Goal: Communication & Community: Answer question/provide support

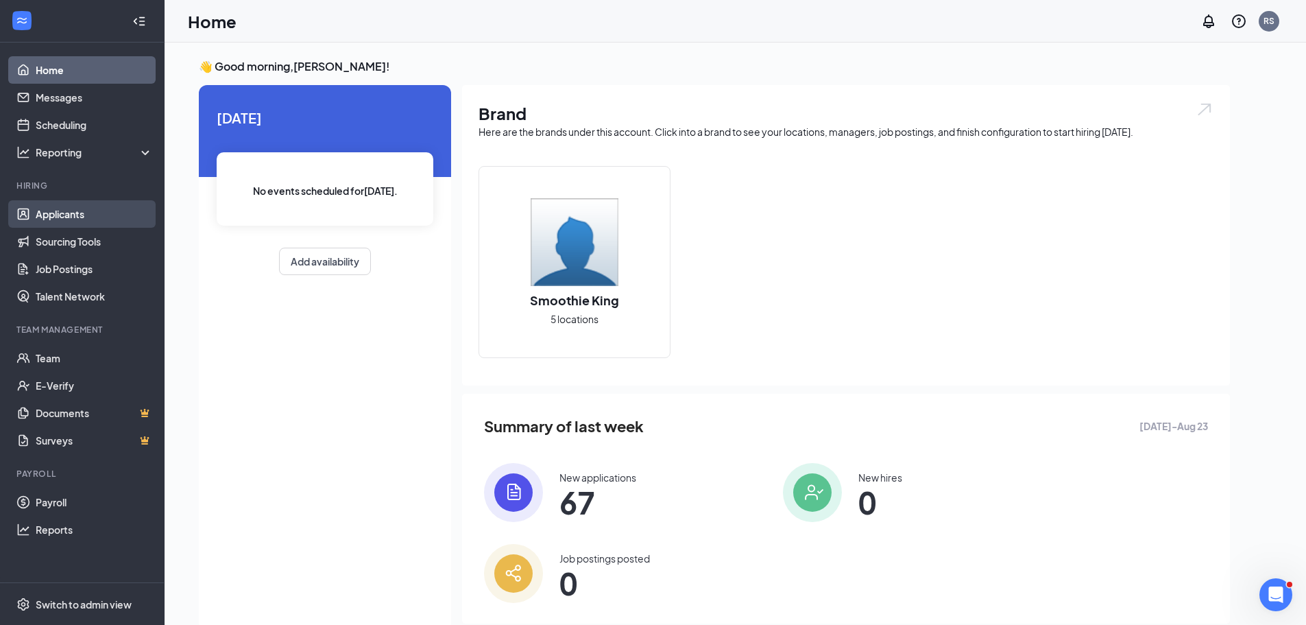
click at [83, 215] on link "Applicants" at bounding box center [94, 213] width 117 height 27
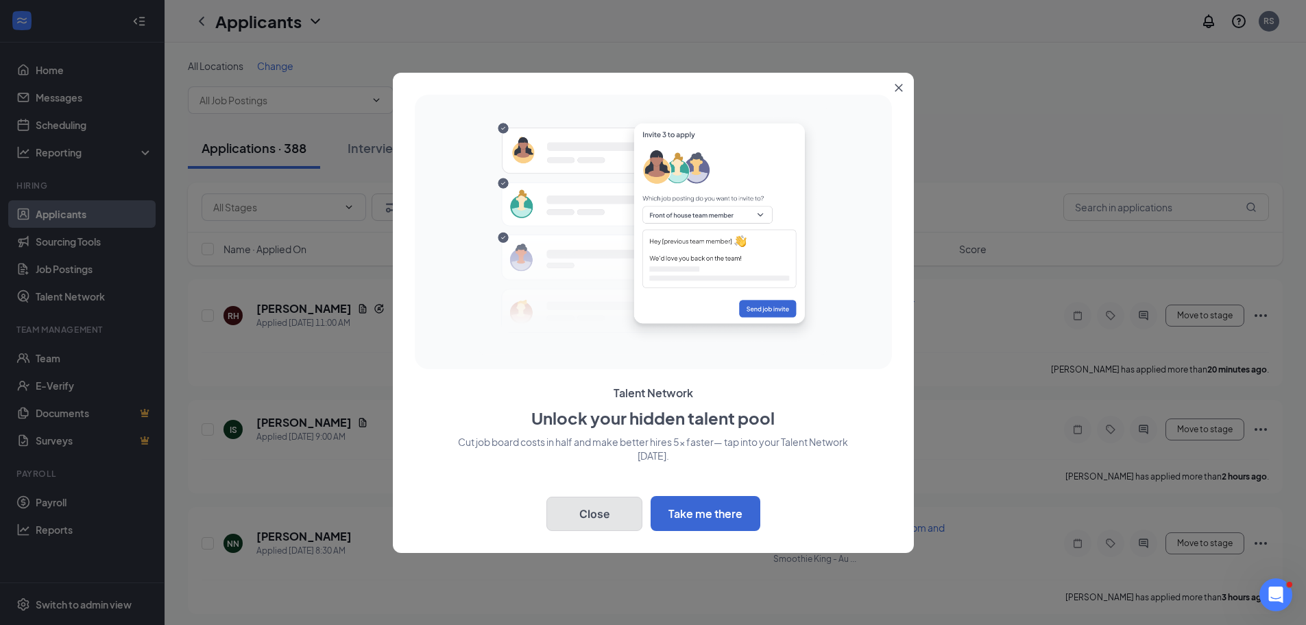
click at [598, 518] on button "Close" at bounding box center [594, 513] width 96 height 34
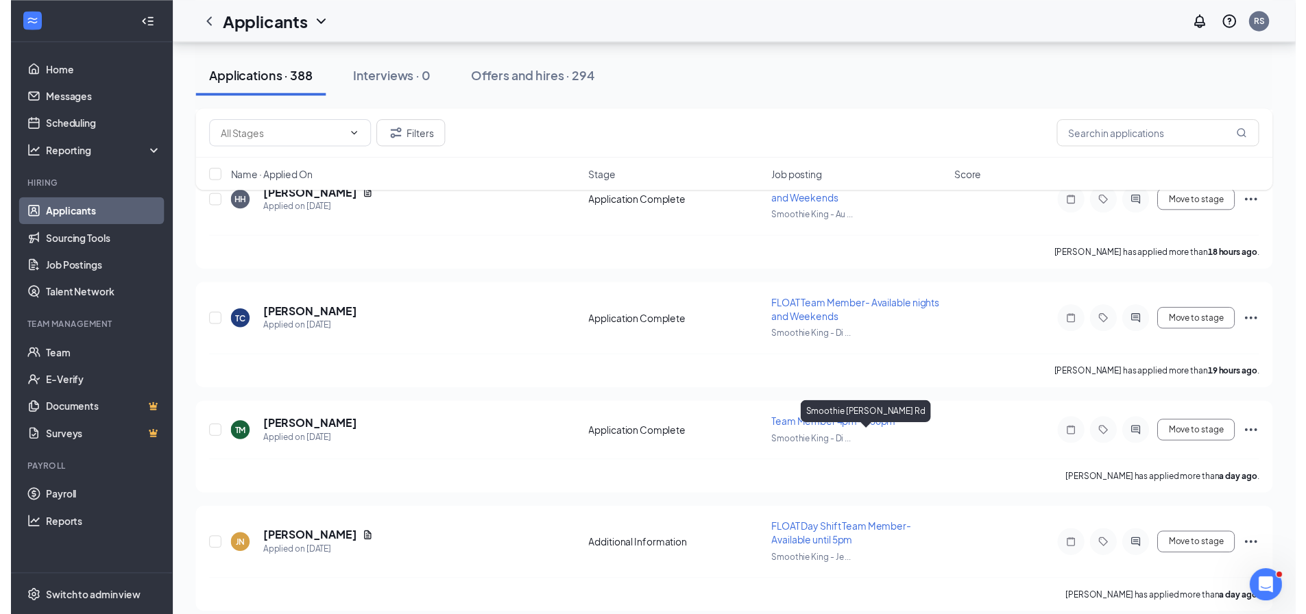
scroll to position [1166, 0]
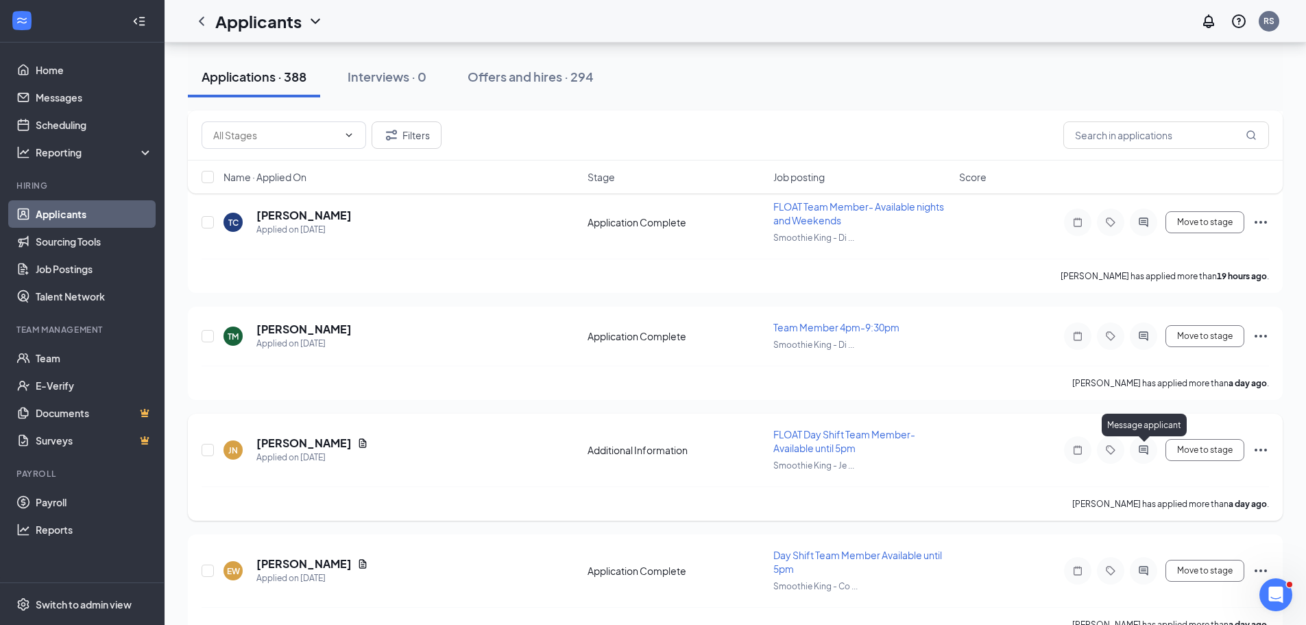
click at [1148, 449] on icon "ActiveChat" at bounding box center [1143, 449] width 9 height 9
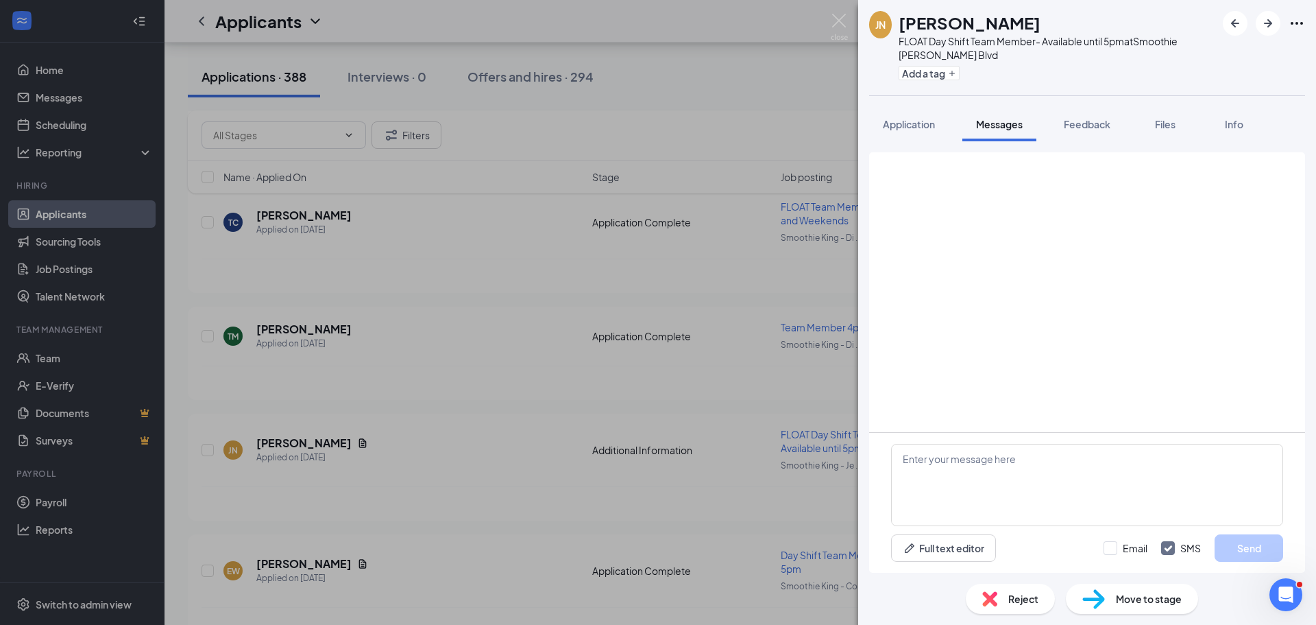
click at [494, 391] on div "JN [PERSON_NAME] FLOAT Day Shift Team Member- Available until 5pm at Smoothie […" at bounding box center [658, 312] width 1316 height 625
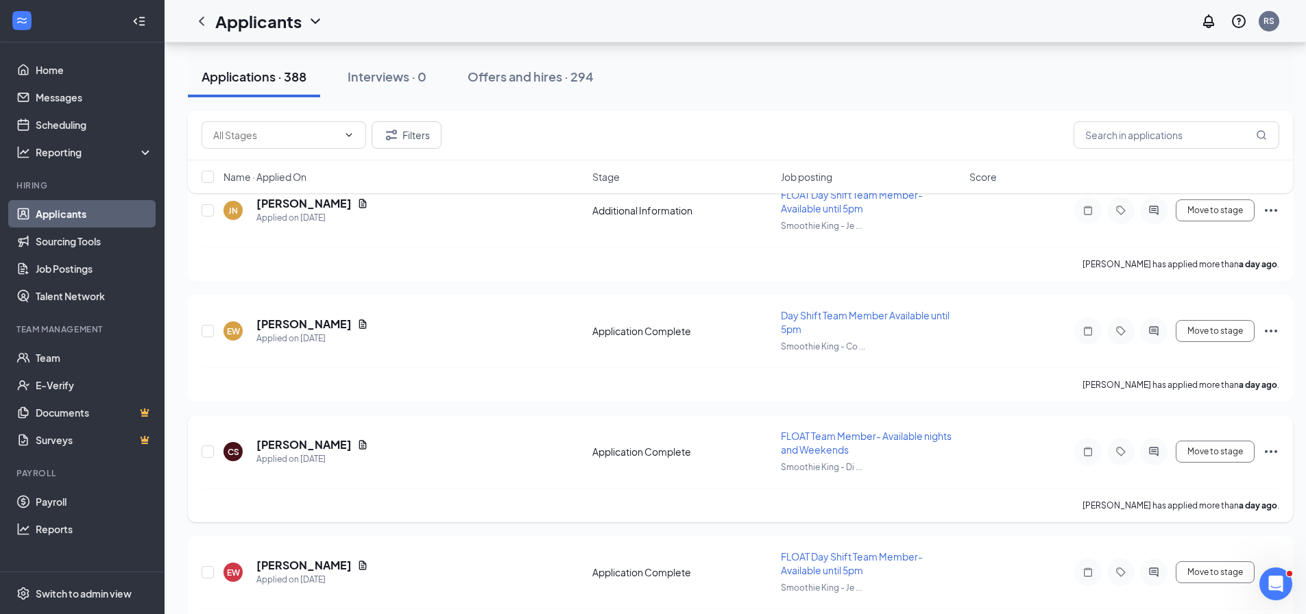
scroll to position [1440, 0]
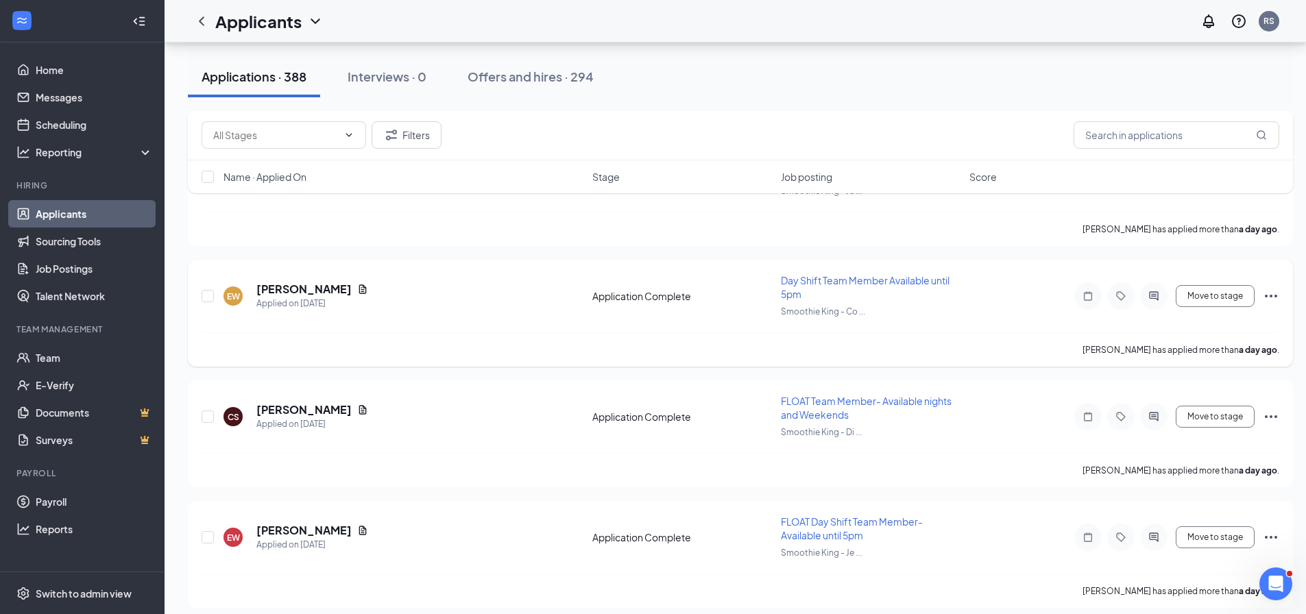
click at [922, 282] on span "Day Shift Team Member Available until 5pm" at bounding box center [865, 287] width 169 height 26
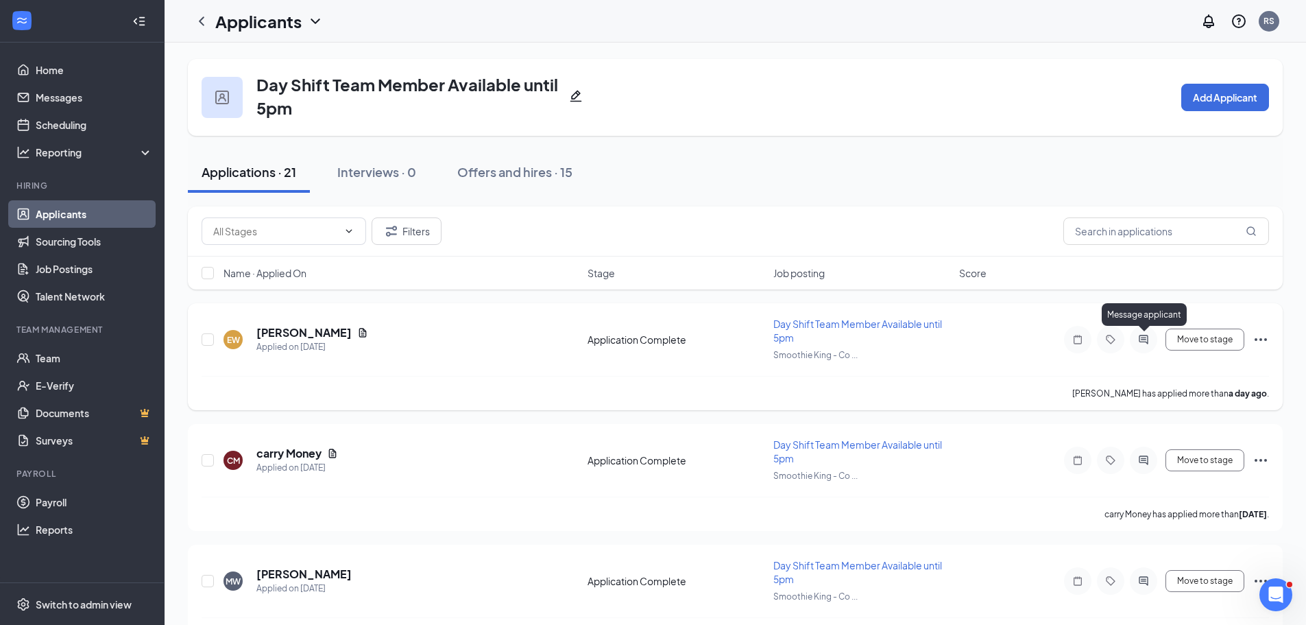
click at [1140, 341] on icon "ActiveChat" at bounding box center [1143, 339] width 9 height 9
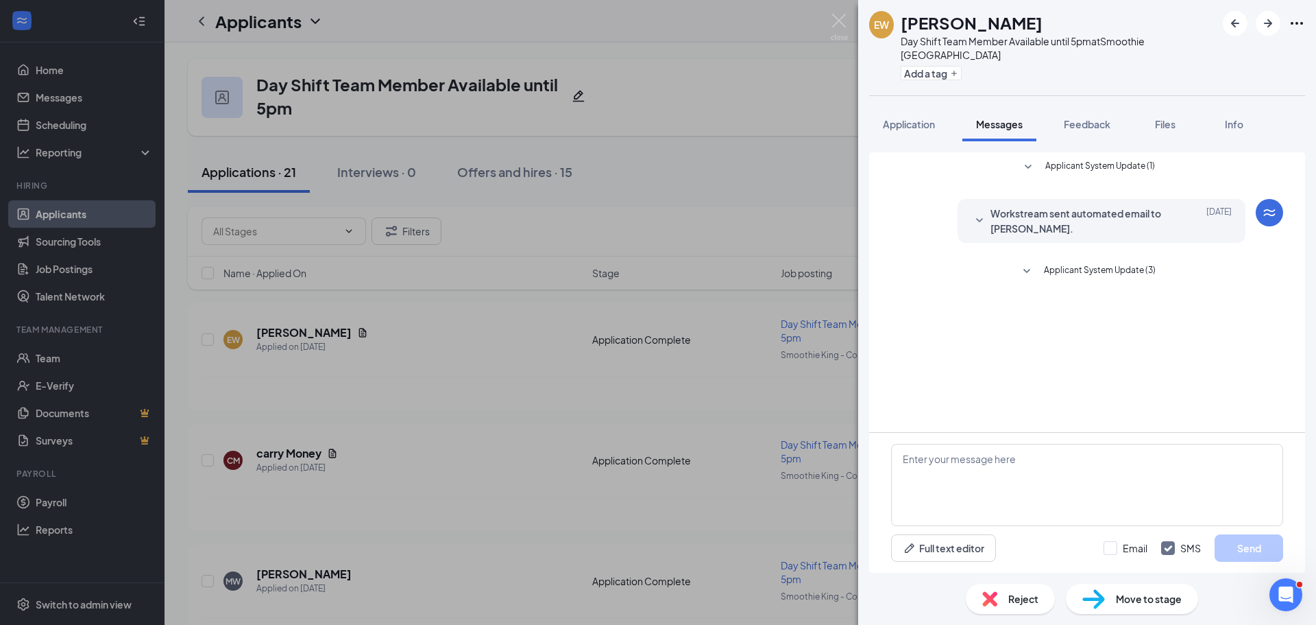
click at [1127, 434] on div "Full text editor Email SMS Send" at bounding box center [1087, 503] width 436 height 140
click at [1117, 498] on textarea at bounding box center [1087, 485] width 392 height 82
type textarea "Hi we have availability"
click at [928, 120] on span "Application" at bounding box center [909, 124] width 52 height 12
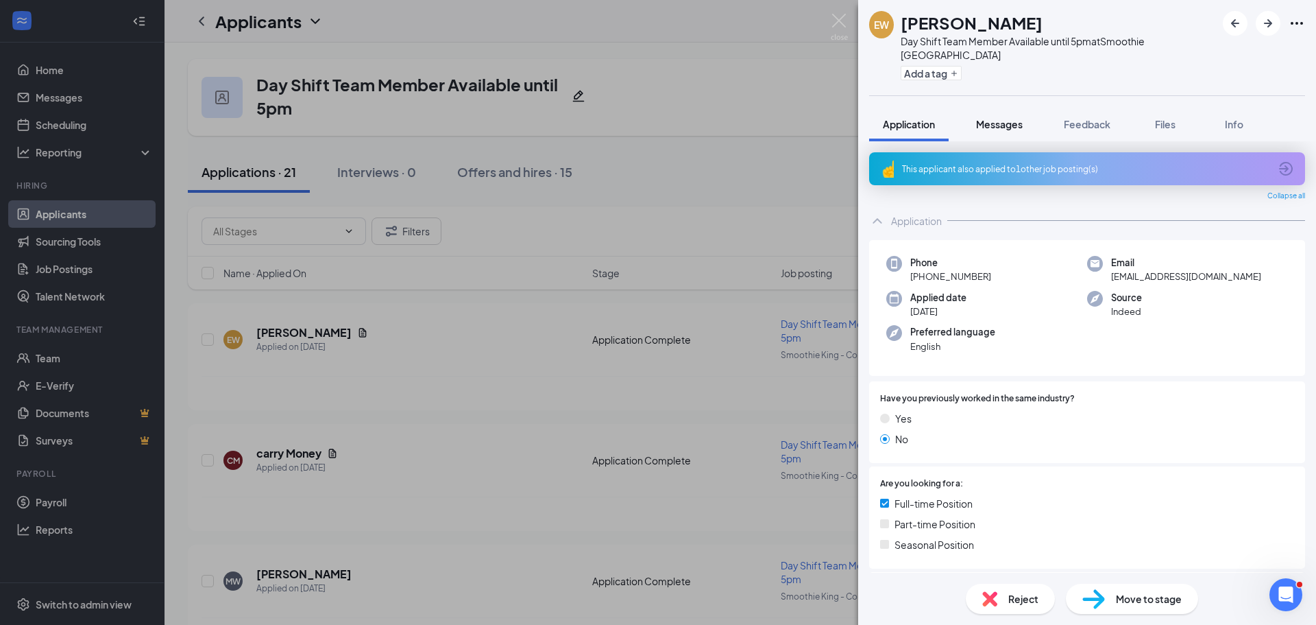
click at [1008, 134] on button "Messages" at bounding box center [1000, 124] width 74 height 34
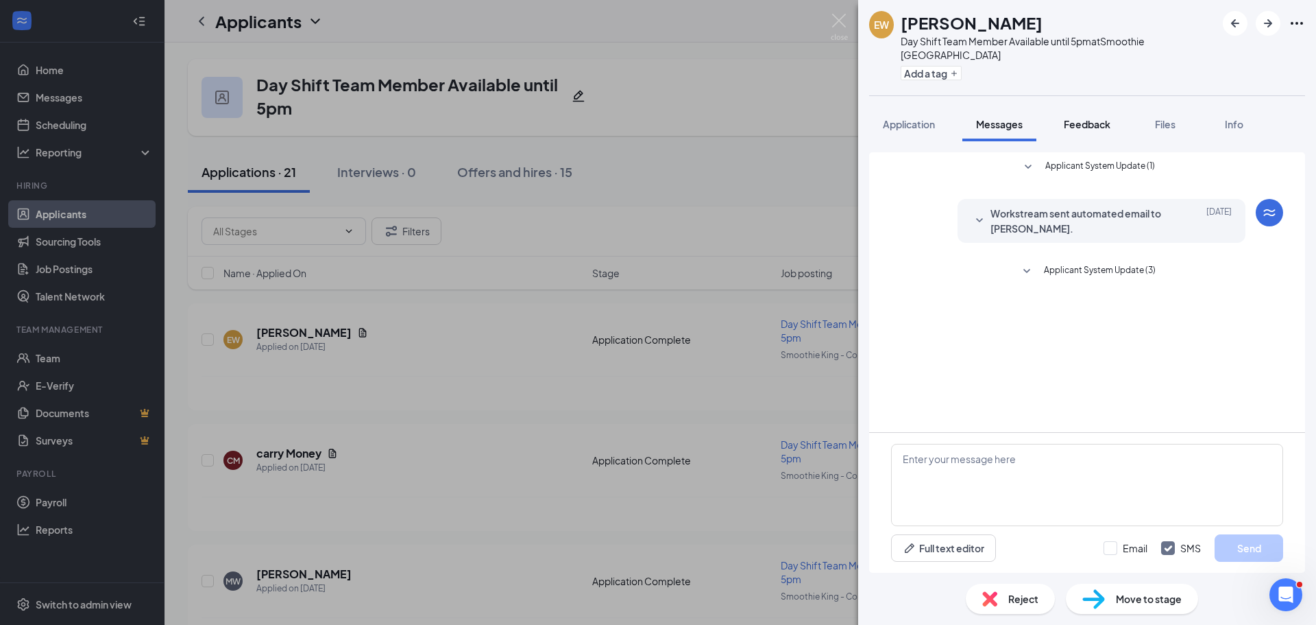
click at [1092, 128] on span "Feedback" at bounding box center [1087, 124] width 47 height 12
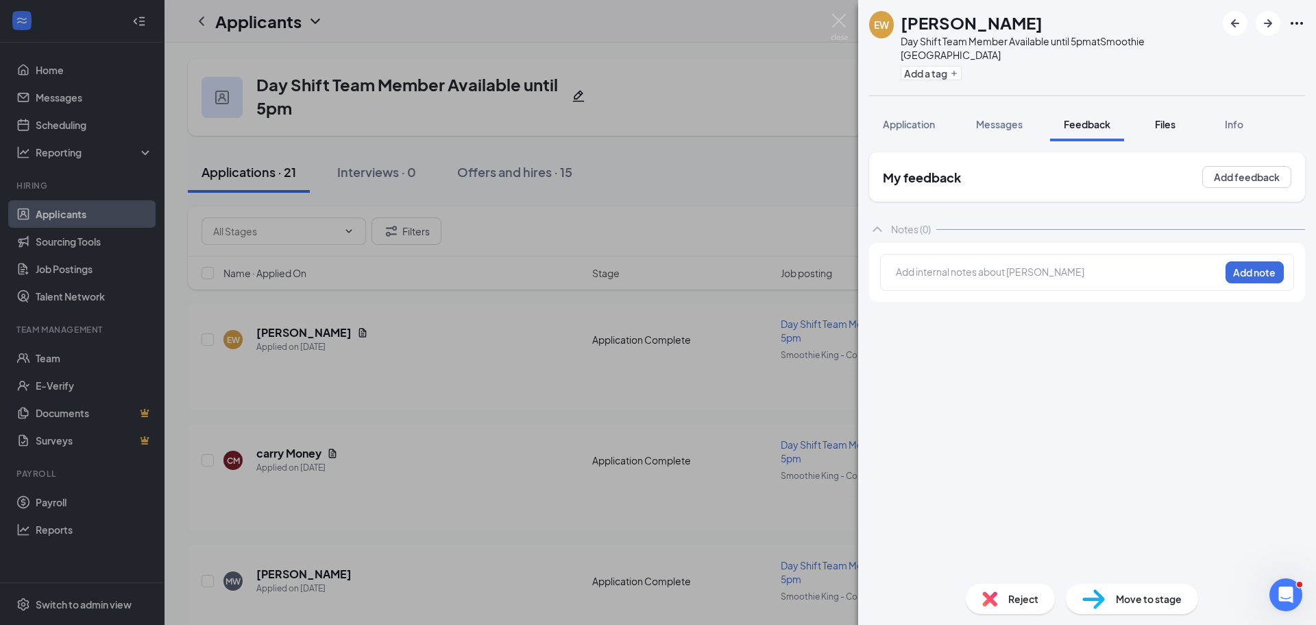
click at [1172, 133] on button "Files" at bounding box center [1165, 124] width 55 height 34
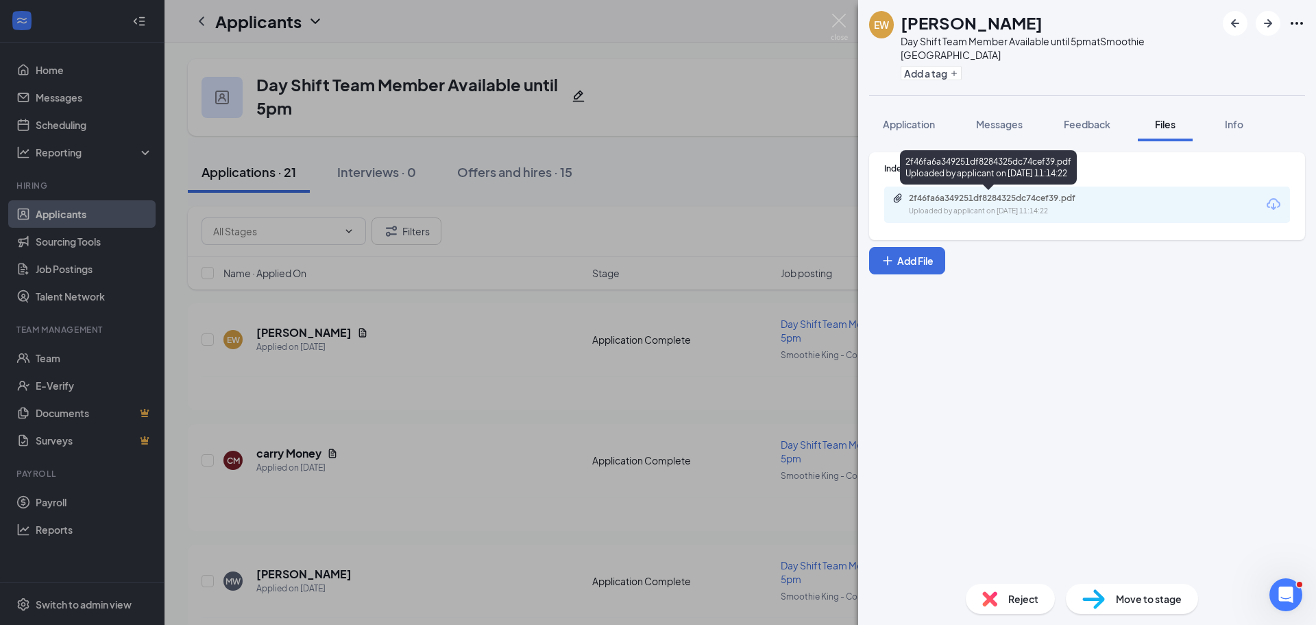
click at [998, 209] on div "Uploaded by applicant on [DATE] 11:14:22" at bounding box center [1012, 211] width 206 height 11
click at [1299, 27] on icon "Ellipses" at bounding box center [1297, 23] width 16 height 16
click at [1236, 120] on span "Info" at bounding box center [1234, 124] width 19 height 12
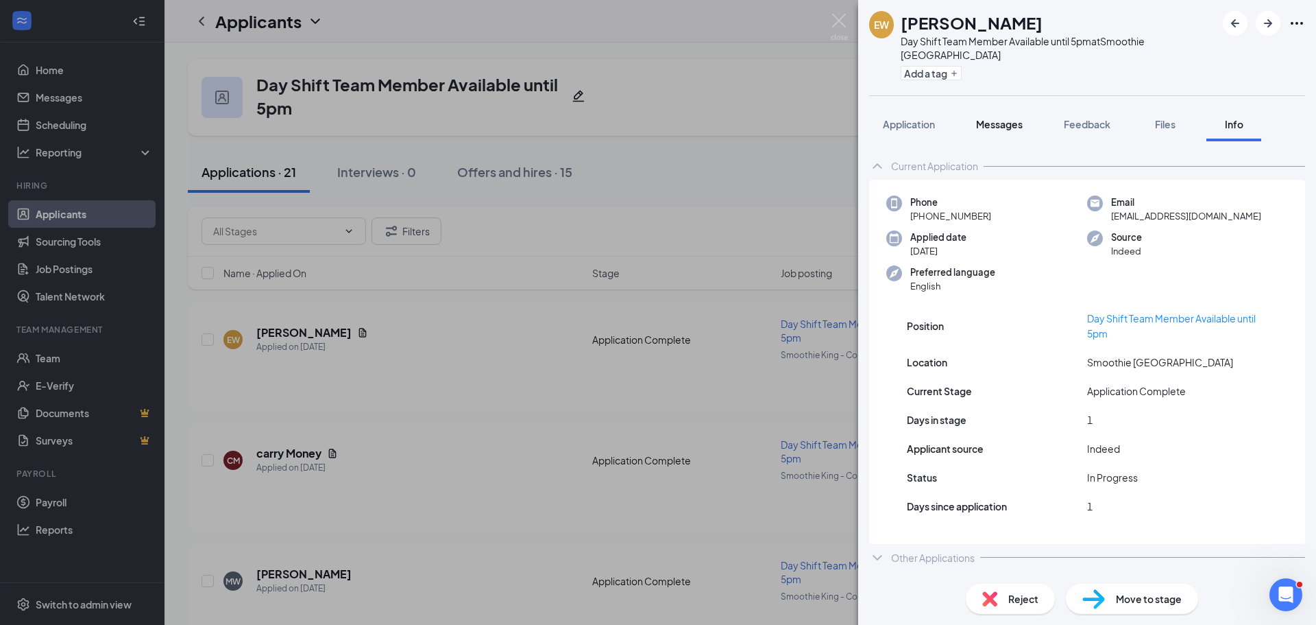
click at [1012, 124] on span "Messages" at bounding box center [999, 124] width 47 height 12
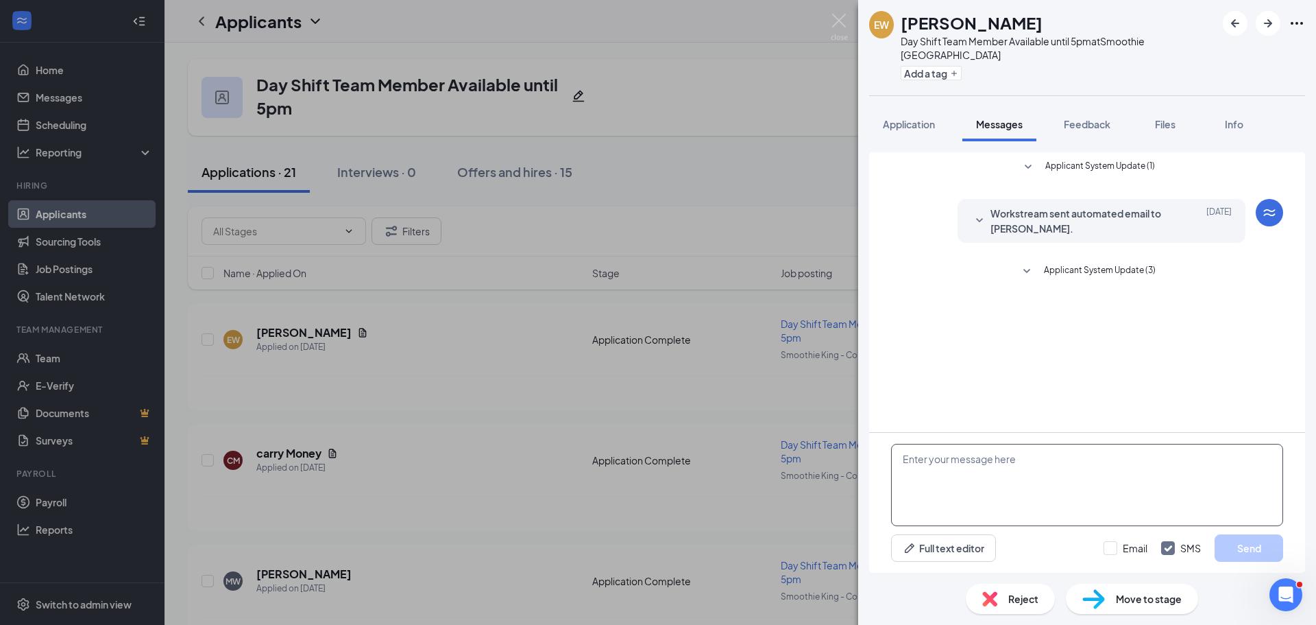
click at [1031, 482] on textarea at bounding box center [1087, 485] width 392 height 82
type textarea "Hi I left you a Voicemail for our [PERSON_NAME] Location"
click at [1251, 549] on button "Send" at bounding box center [1249, 547] width 69 height 27
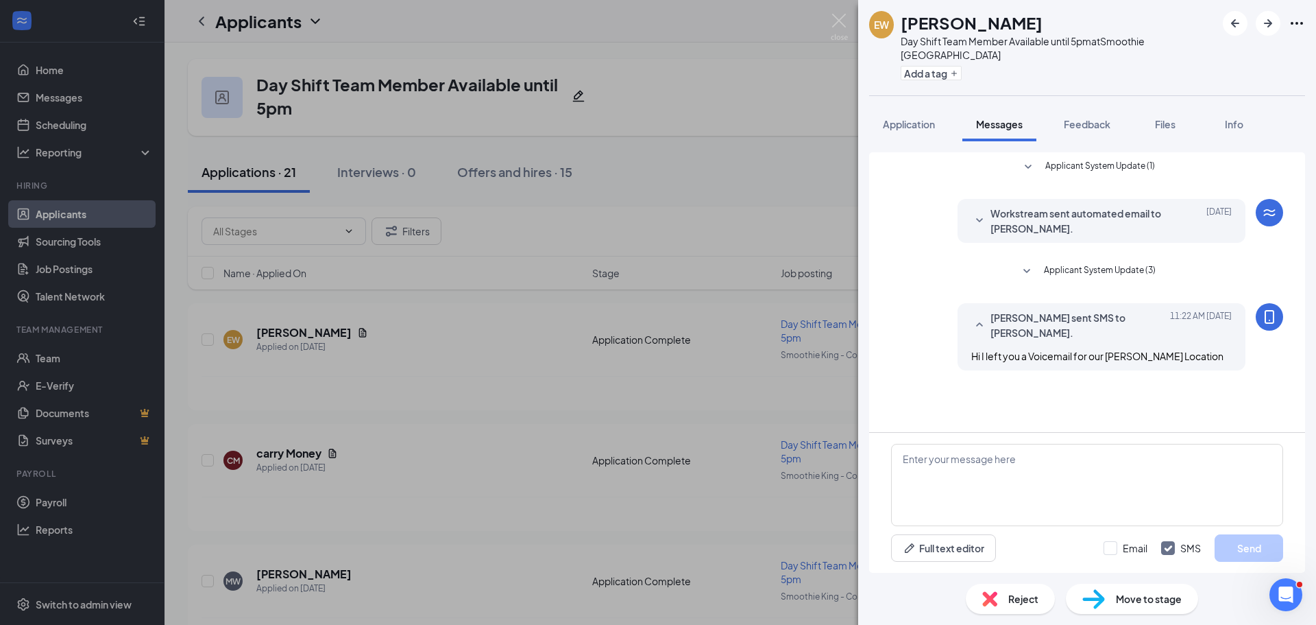
click at [324, 367] on div "EW [PERSON_NAME] Day Shift Team Member Available until 5pm at Smoothie King - C…" at bounding box center [658, 312] width 1316 height 625
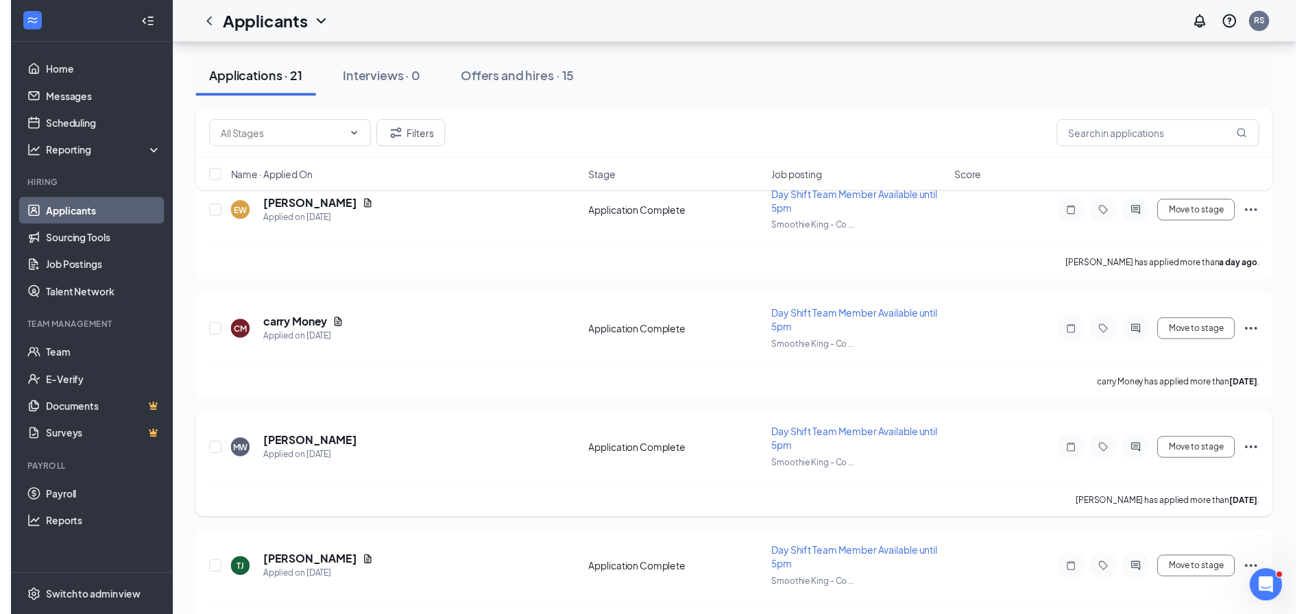
scroll to position [137, 0]
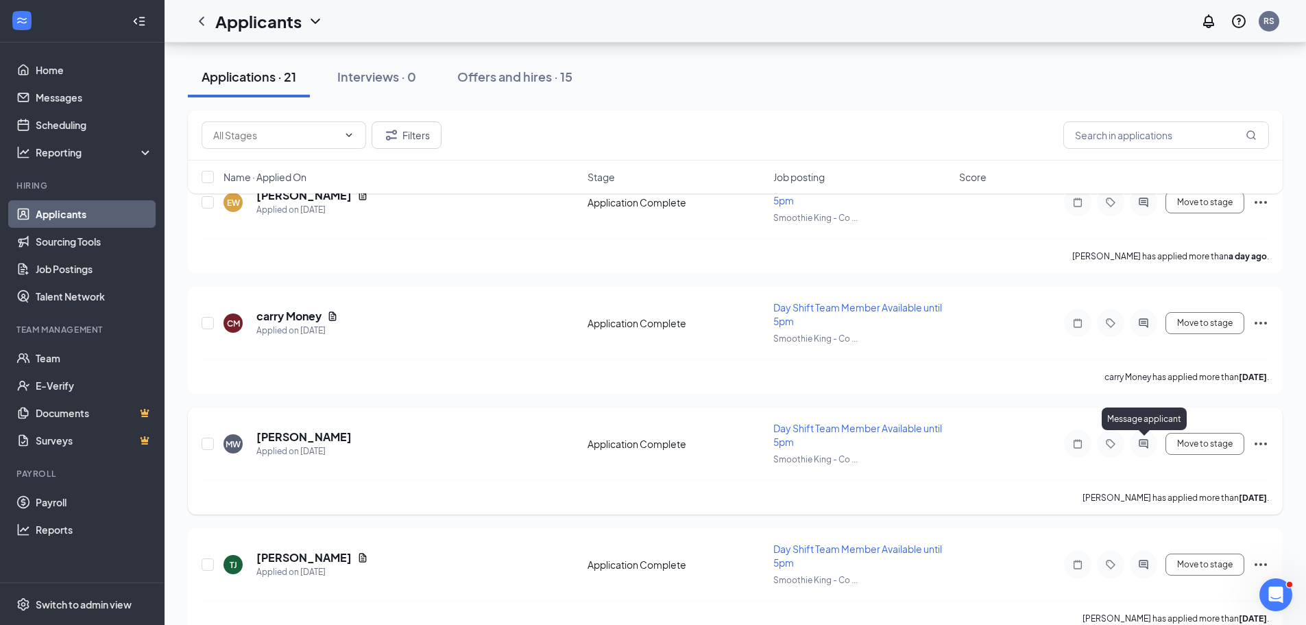
click at [1138, 441] on icon "ActiveChat" at bounding box center [1143, 443] width 16 height 11
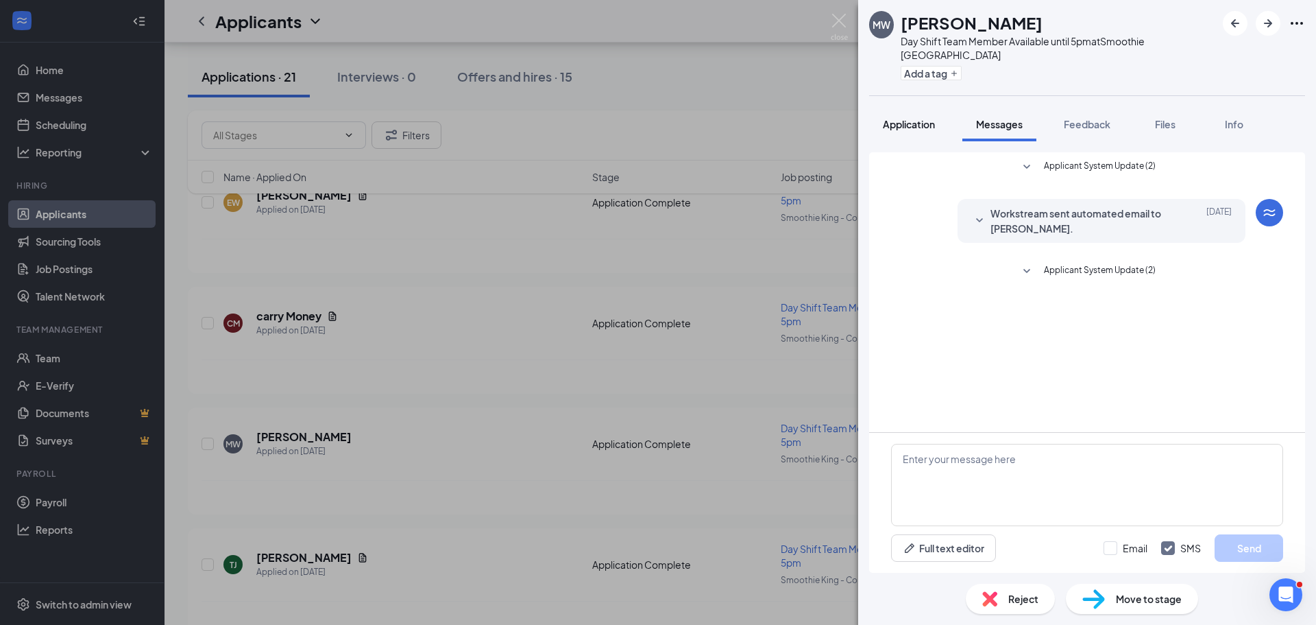
click at [913, 128] on span "Application" at bounding box center [909, 124] width 52 height 12
click at [1175, 125] on span "Files" at bounding box center [1165, 124] width 21 height 12
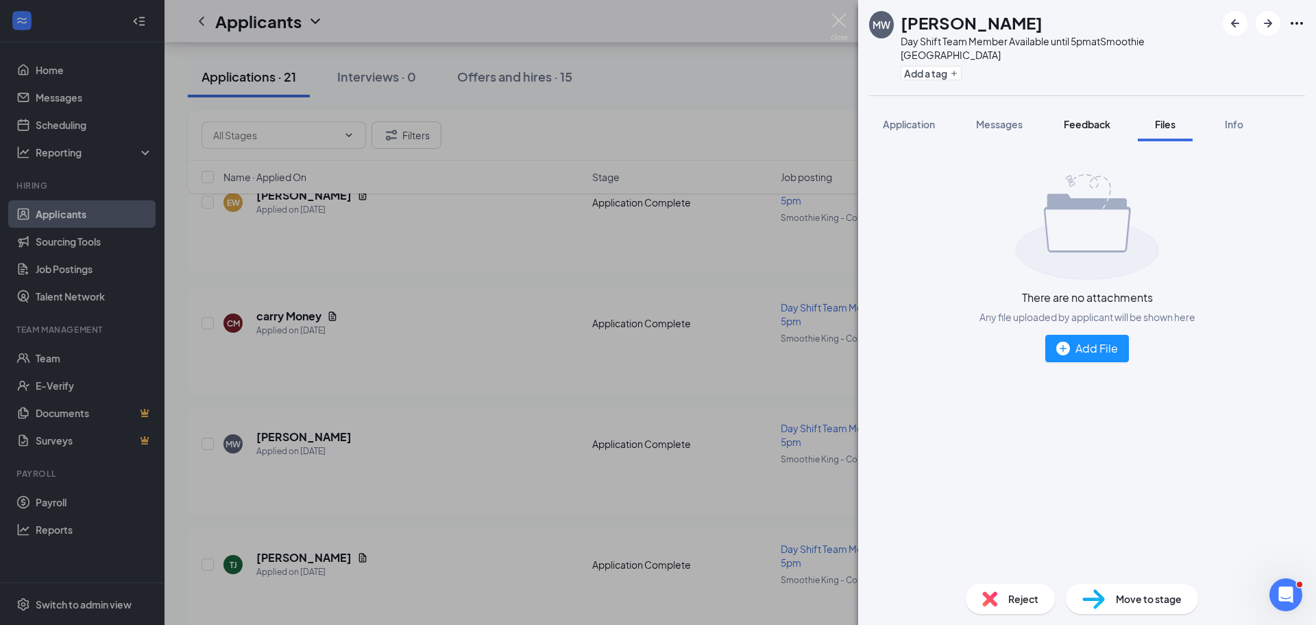
click at [1079, 122] on span "Feedback" at bounding box center [1087, 124] width 47 height 12
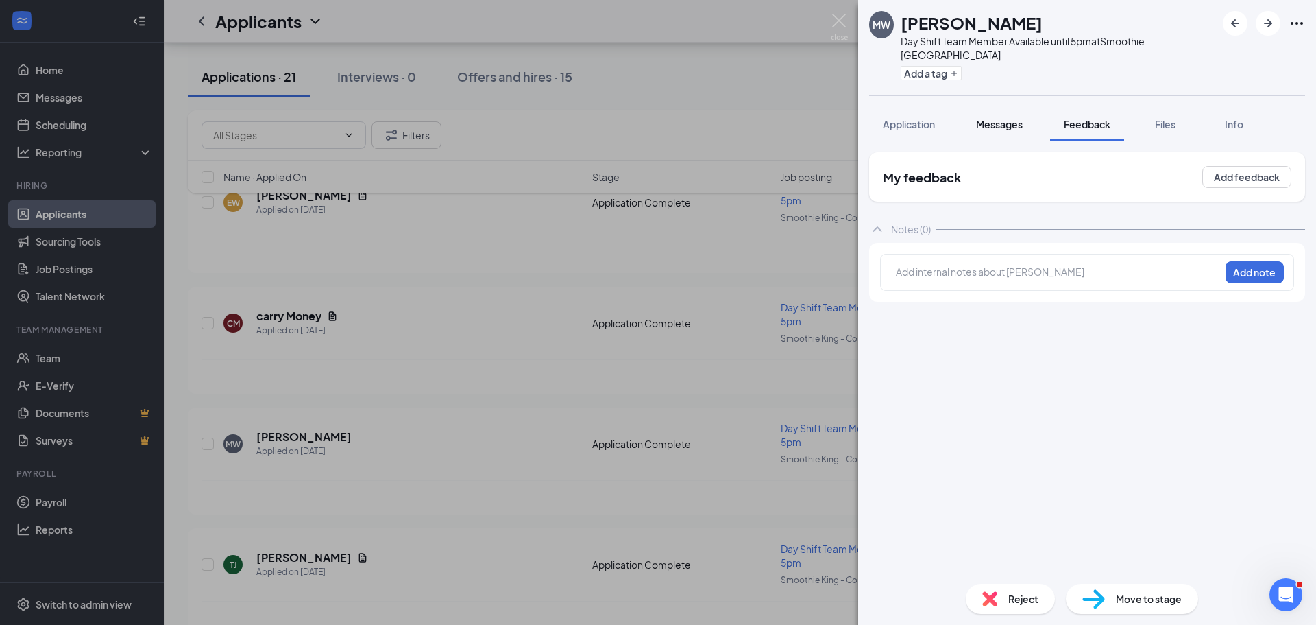
click at [994, 121] on span "Messages" at bounding box center [999, 124] width 47 height 12
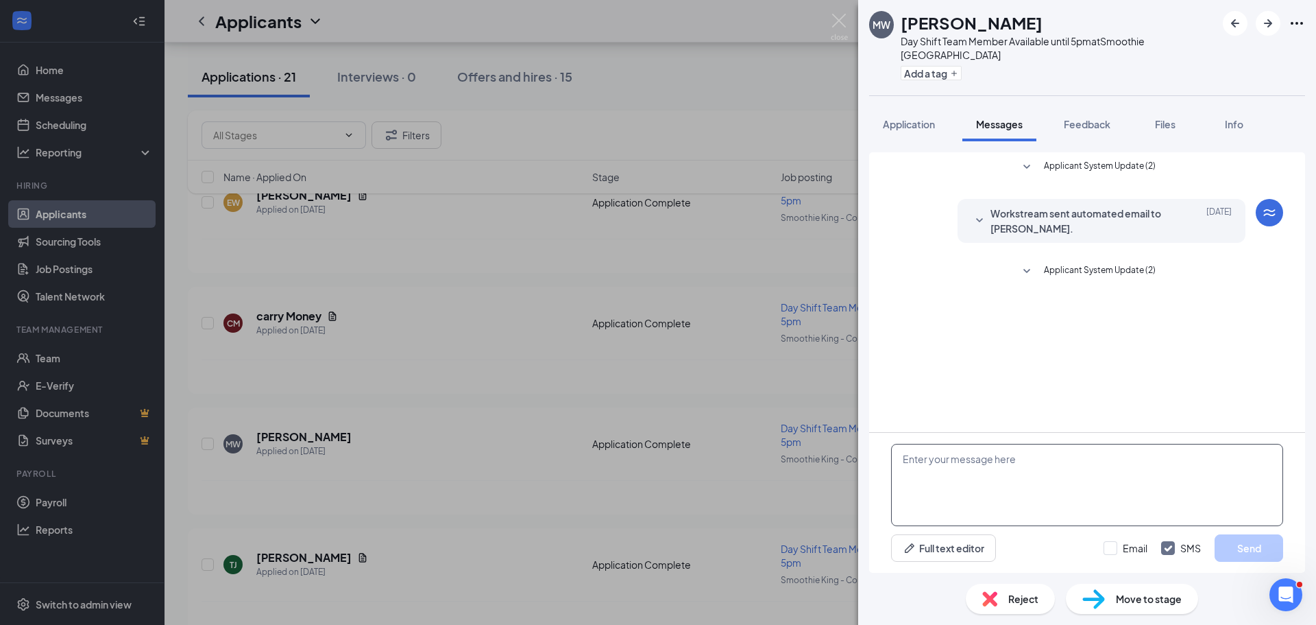
drag, startPoint x: 979, startPoint y: 468, endPoint x: 983, endPoint y: 457, distance: 11.1
click at [980, 469] on textarea at bounding box center [1087, 485] width 392 height 82
type textarea "Hi please upload a resume"
click at [1246, 545] on button "Send" at bounding box center [1249, 547] width 69 height 27
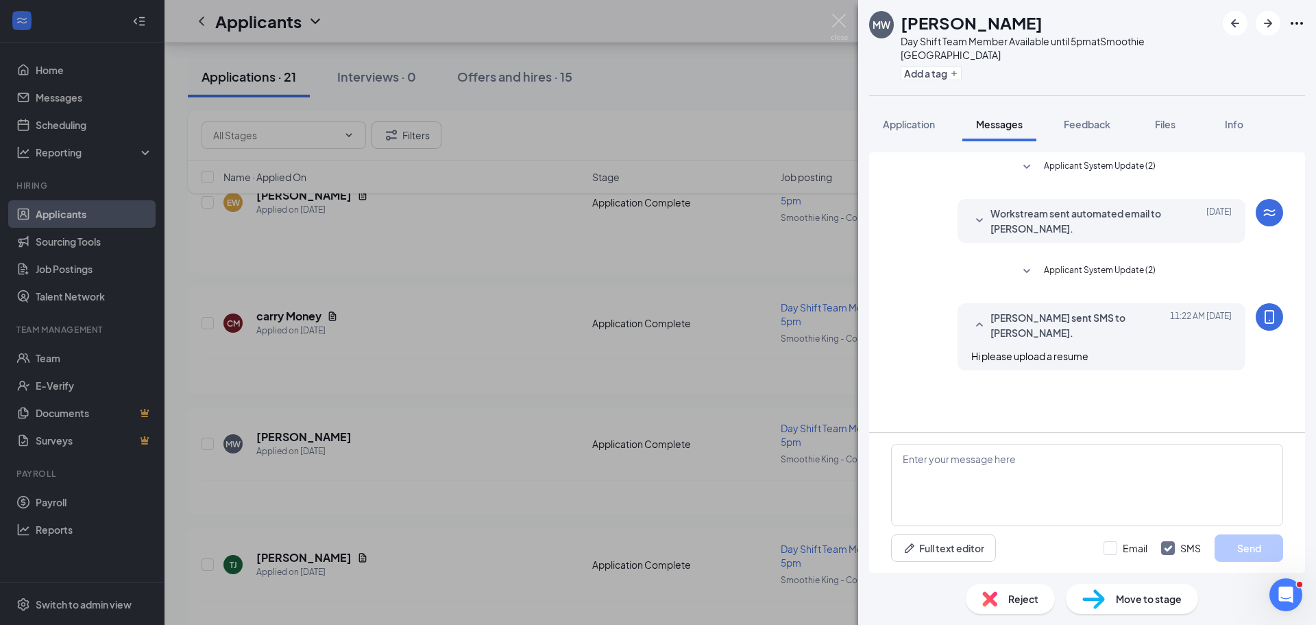
click at [570, 405] on div "MW [PERSON_NAME] Day Shift Team Member Available until 5pm at [GEOGRAPHIC_DATA]…" at bounding box center [658, 312] width 1316 height 625
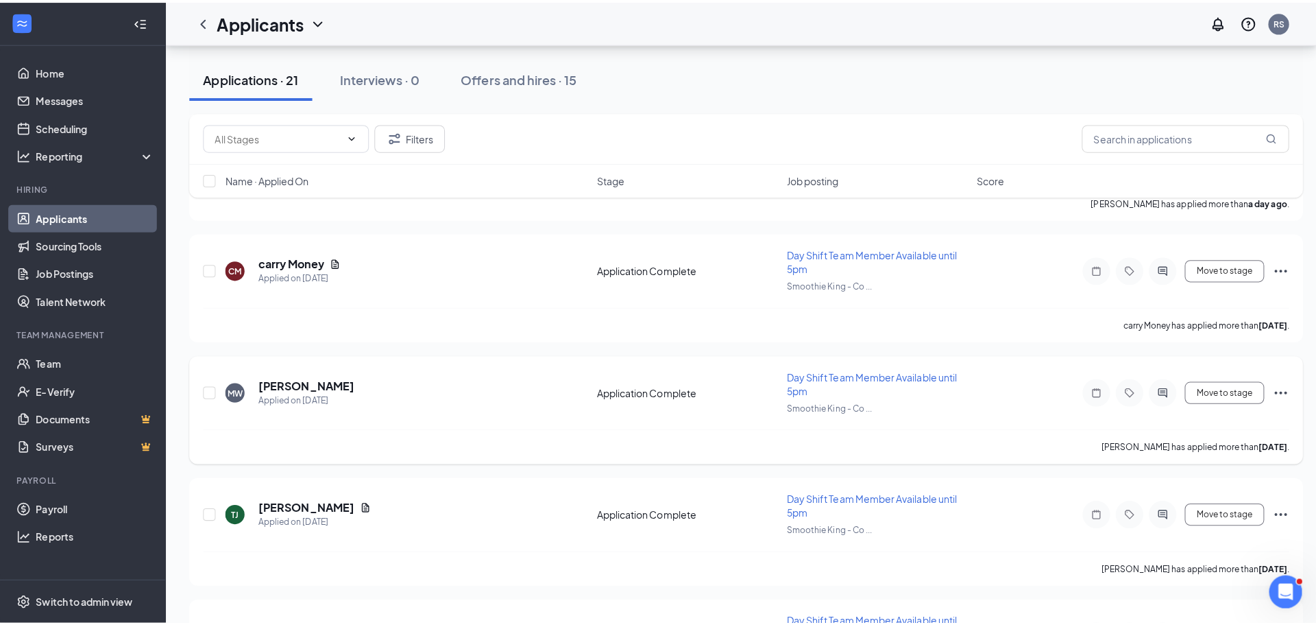
scroll to position [343, 0]
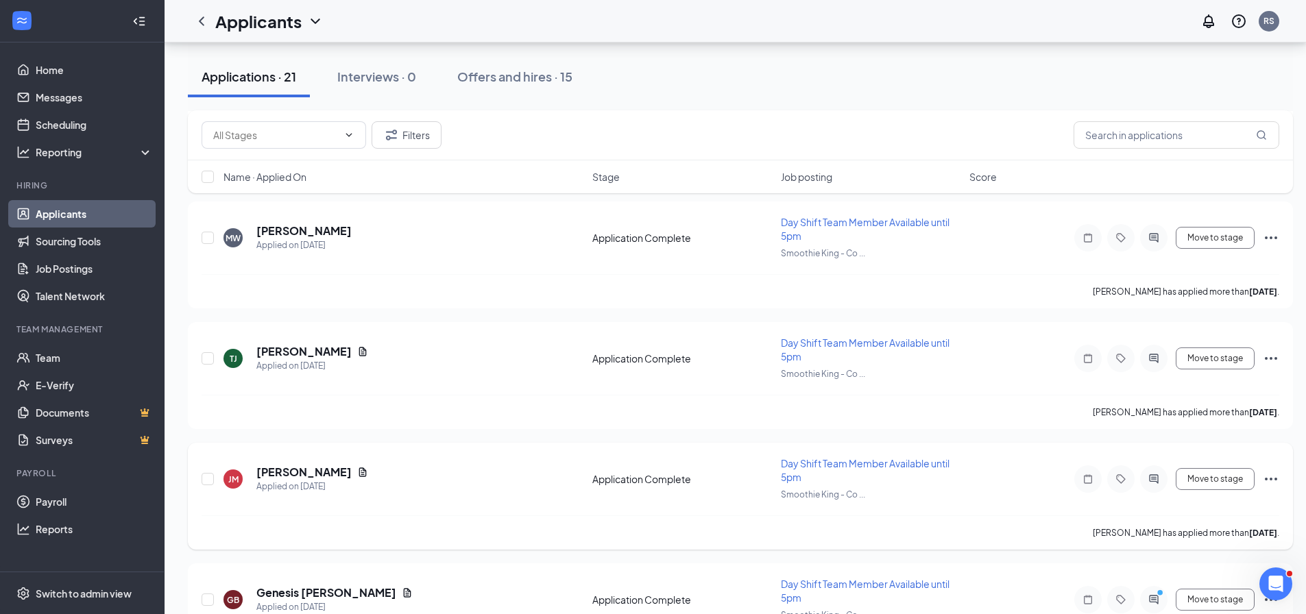
click at [795, 468] on span "Day Shift Team Member Available until 5pm" at bounding box center [865, 470] width 169 height 26
click at [1159, 597] on icon "PrimaryDot" at bounding box center [1162, 594] width 16 height 11
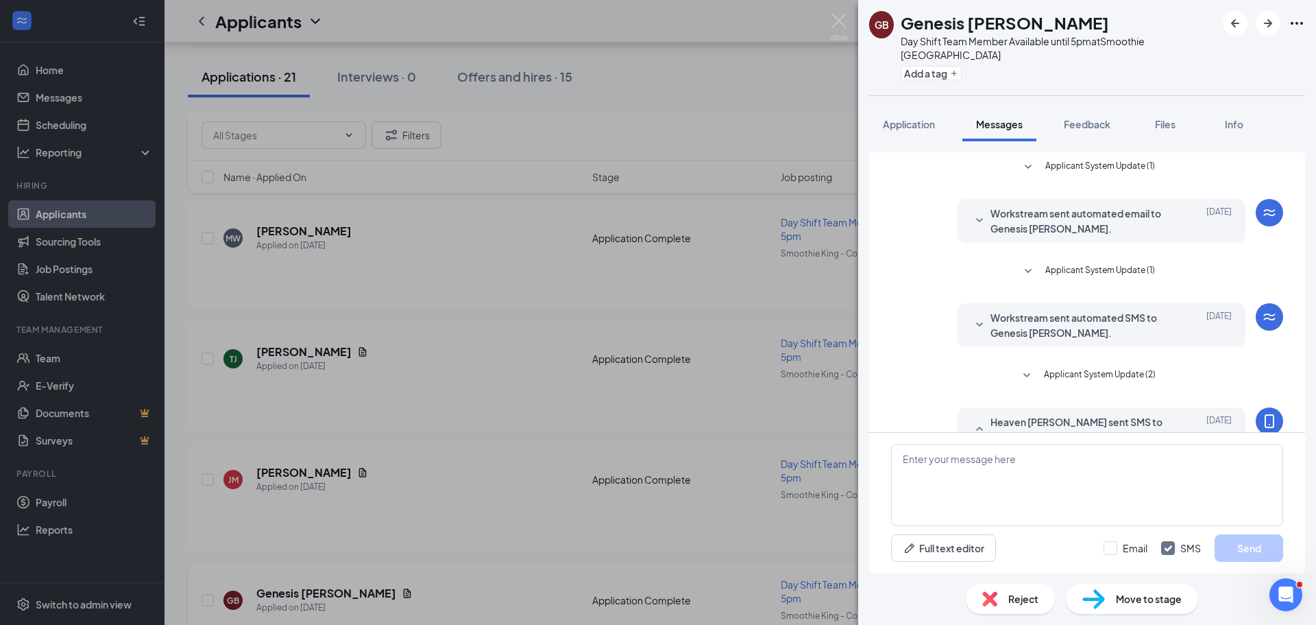
scroll to position [160, 0]
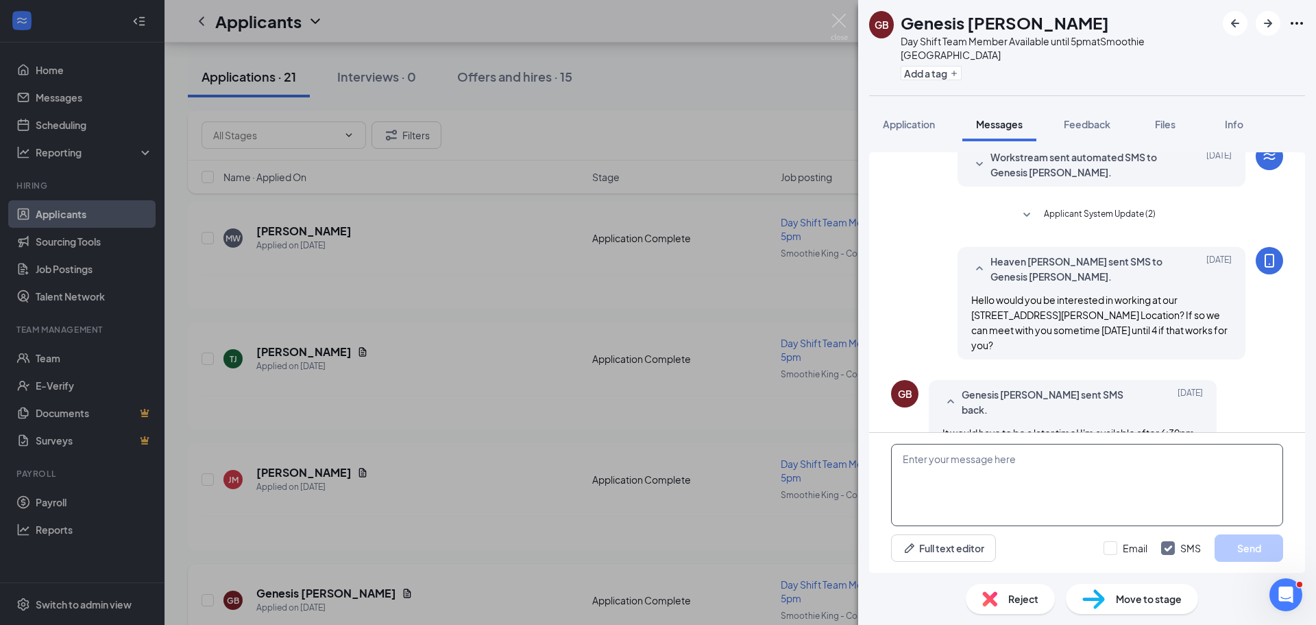
click at [1094, 470] on textarea at bounding box center [1087, 485] width 392 height 82
type textarea "I have time this week if your available"
click at [1253, 556] on button "Send" at bounding box center [1249, 547] width 69 height 27
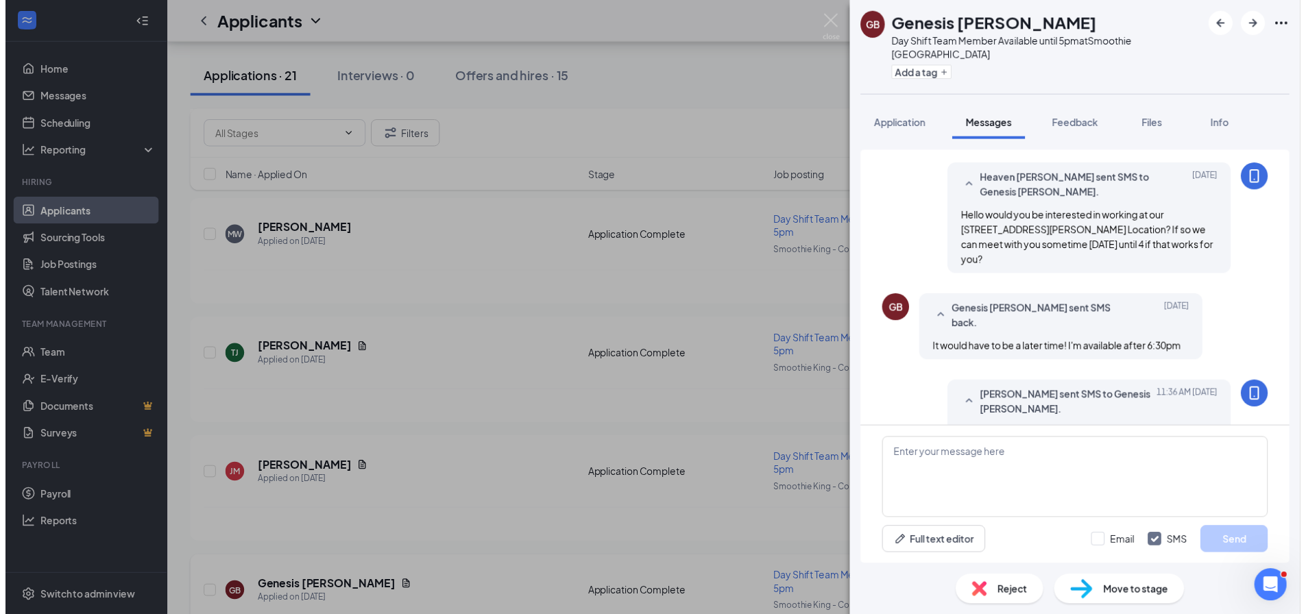
scroll to position [248, 0]
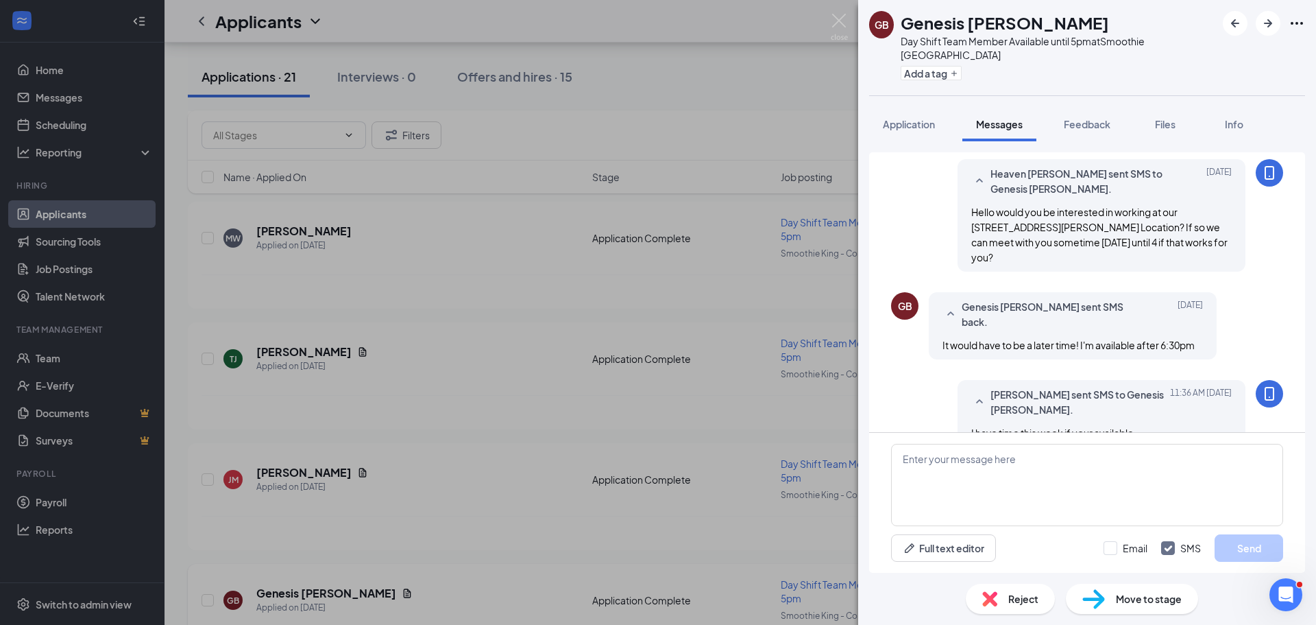
drag, startPoint x: 568, startPoint y: 61, endPoint x: 577, endPoint y: 88, distance: 28.0
click at [577, 88] on div "GB Genesis [PERSON_NAME] Day Shift Team Member Available until 5pm at [GEOGRAPH…" at bounding box center [658, 312] width 1316 height 625
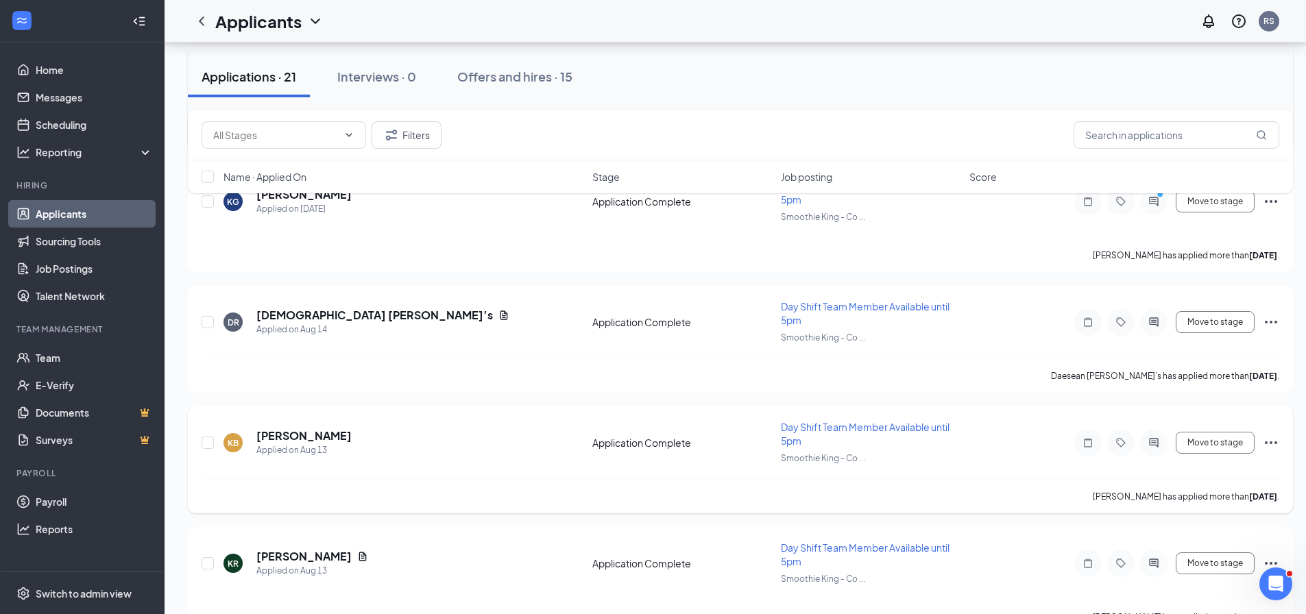
scroll to position [891, 0]
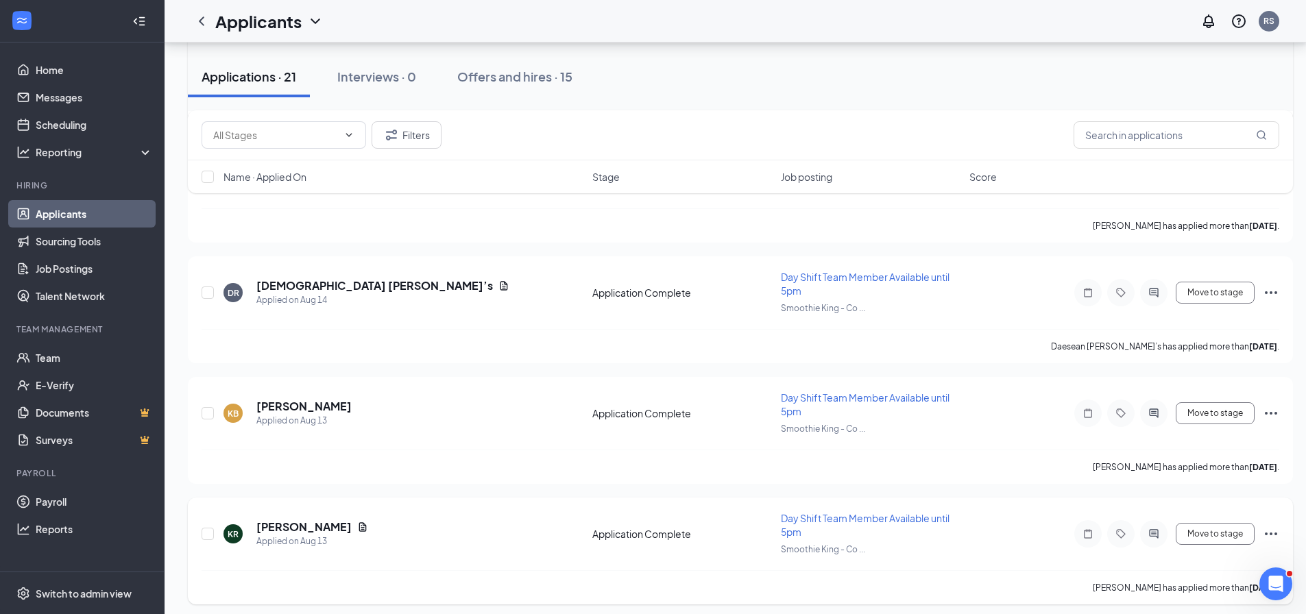
click at [867, 522] on span "Day Shift Team Member Available until 5pm" at bounding box center [865, 525] width 169 height 26
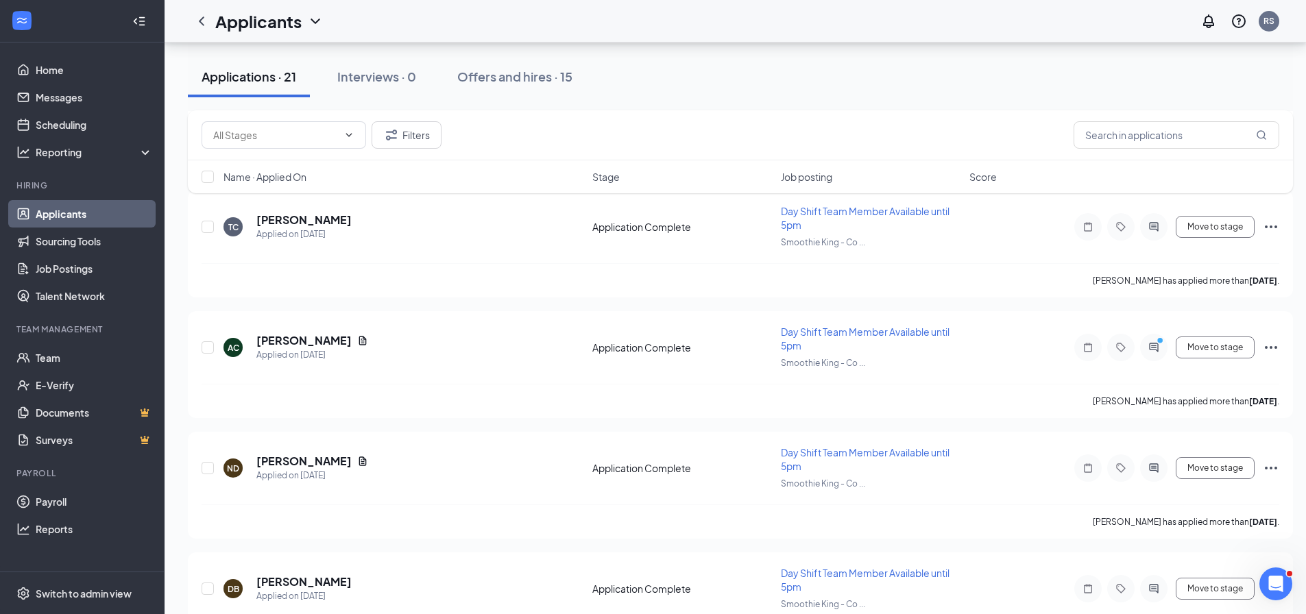
scroll to position [1508, 0]
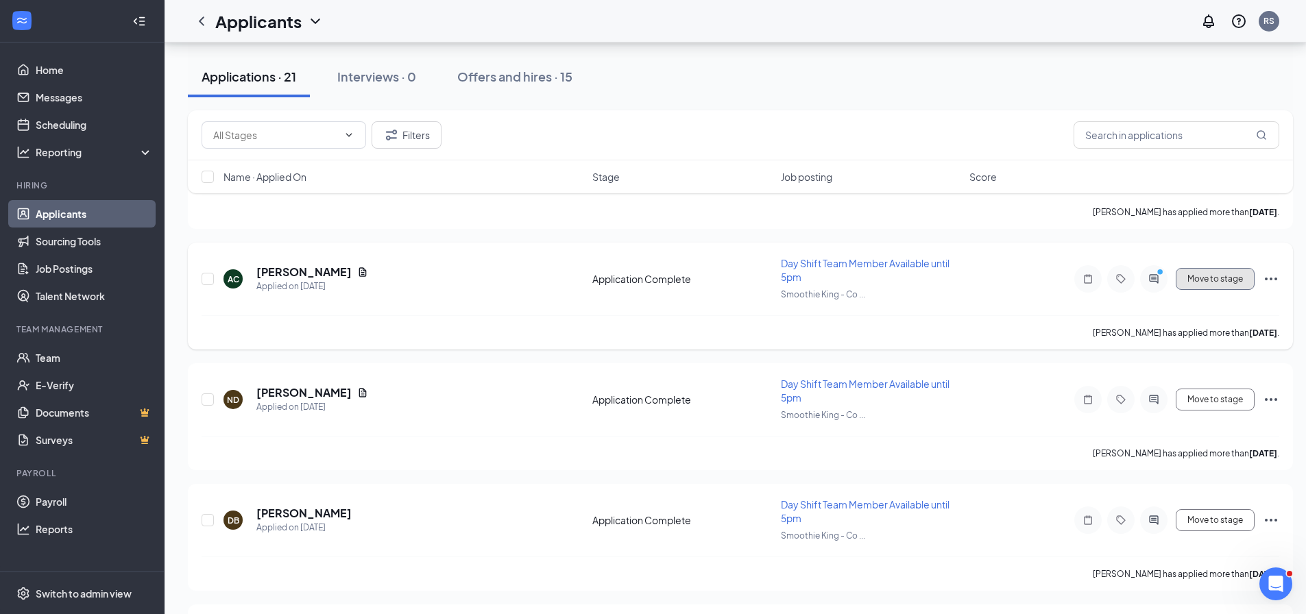
click at [1220, 286] on button "Move to stage" at bounding box center [1215, 279] width 79 height 22
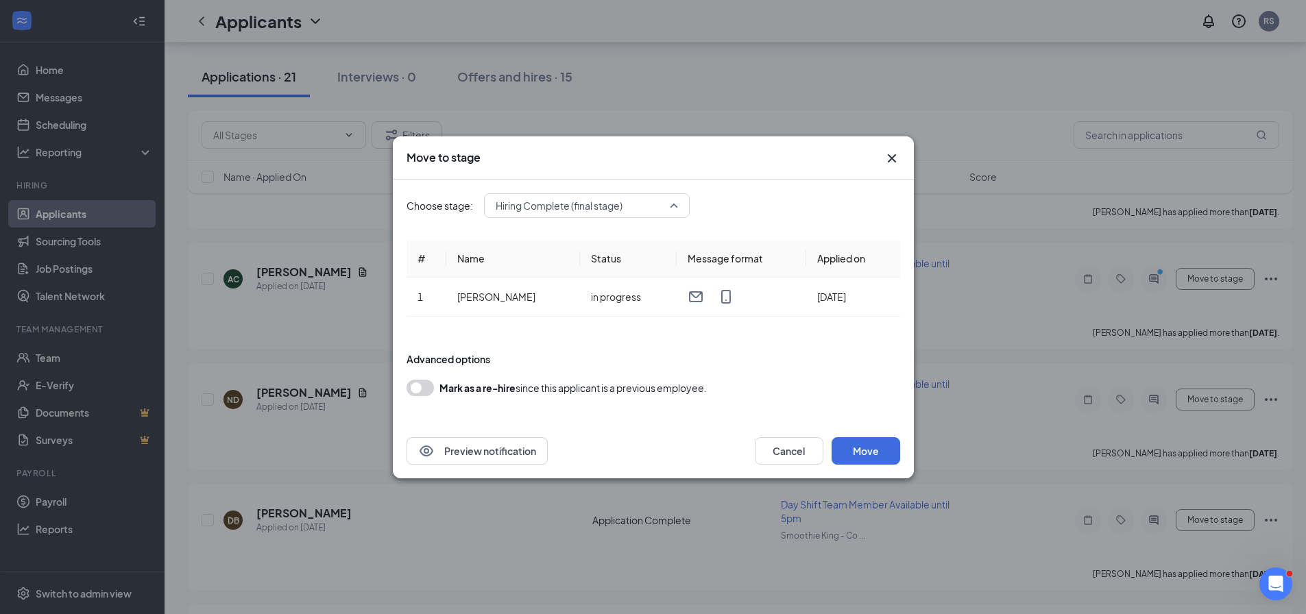
click at [611, 204] on span "Hiring Complete (final stage)" at bounding box center [559, 205] width 127 height 21
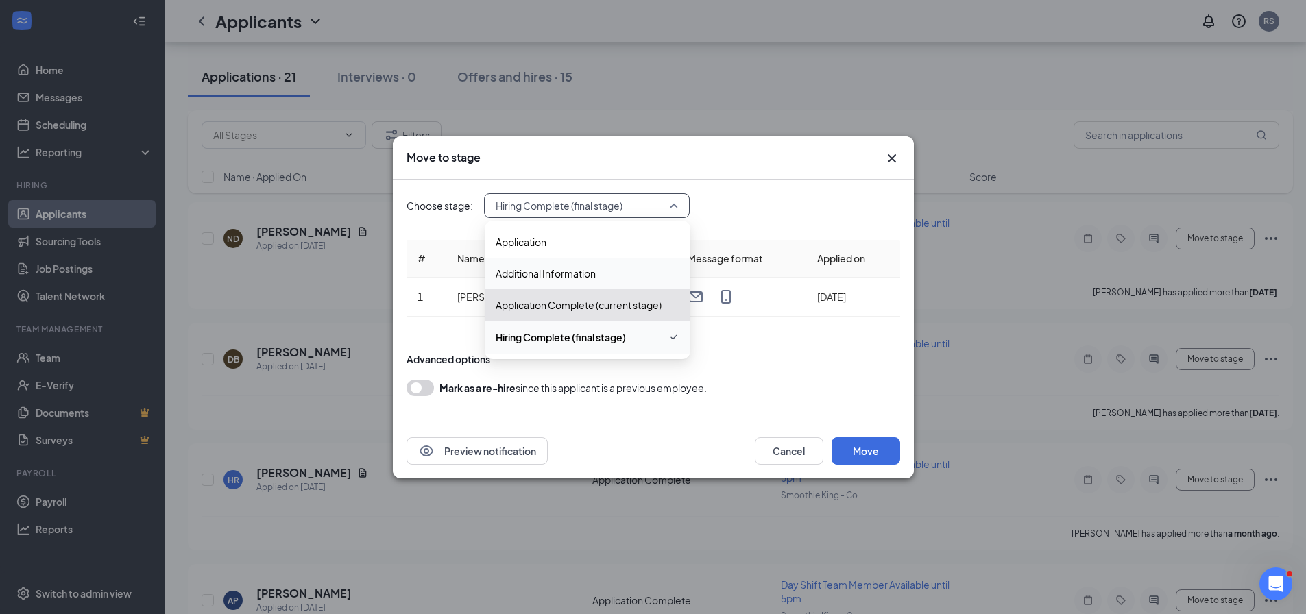
scroll to position [1714, 0]
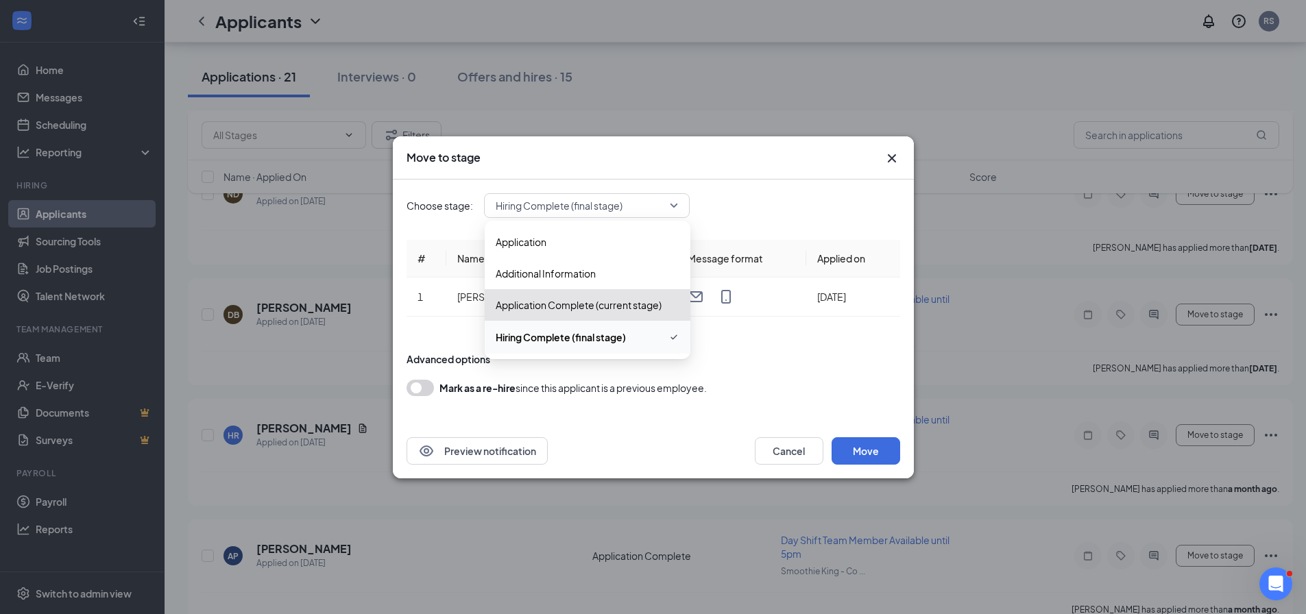
click at [900, 148] on div "Move to stage" at bounding box center [653, 157] width 521 height 43
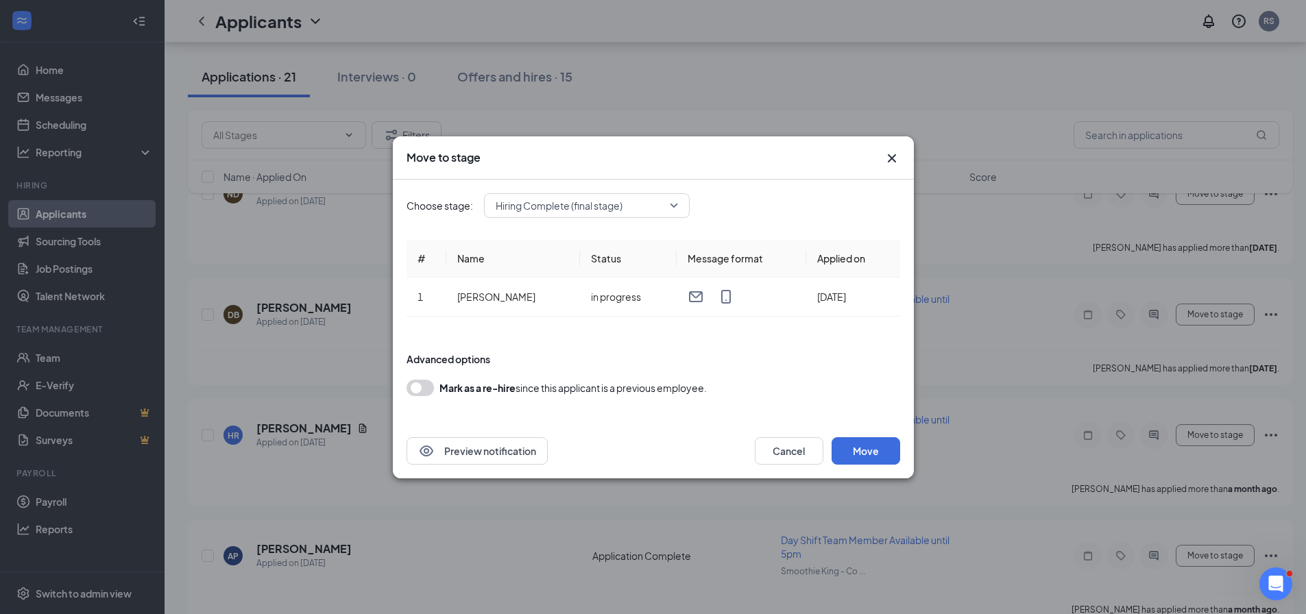
click at [887, 159] on icon "Cross" at bounding box center [892, 158] width 16 height 16
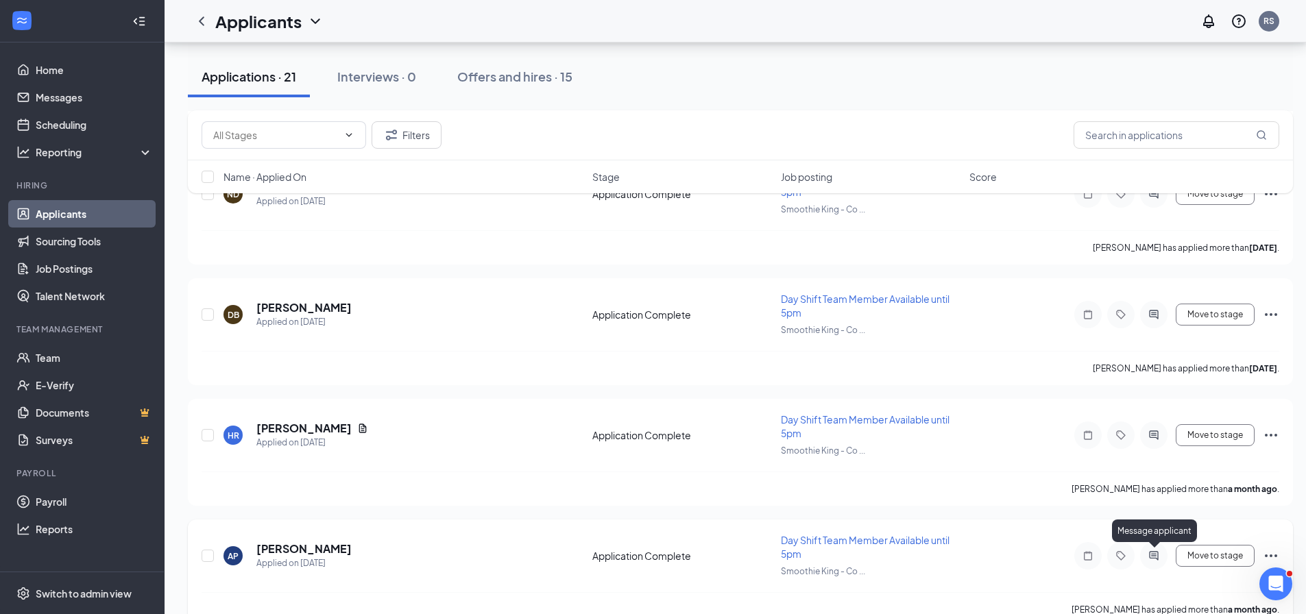
click at [1154, 557] on icon "ActiveChat" at bounding box center [1154, 556] width 16 height 11
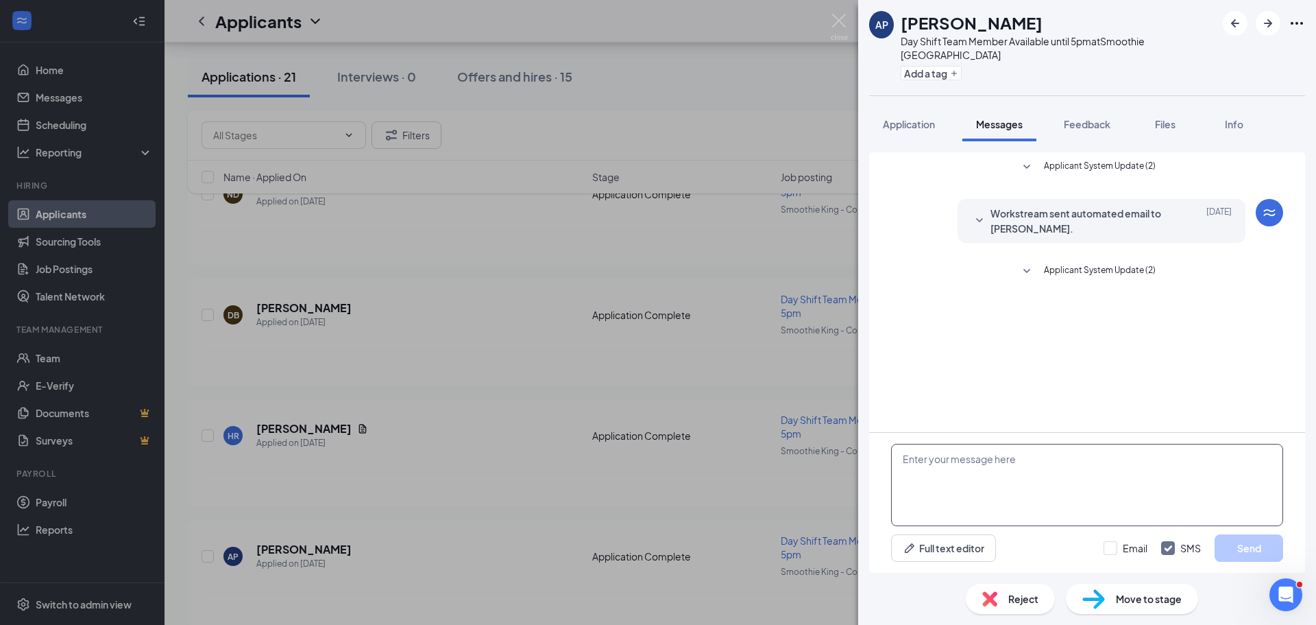
drag, startPoint x: 1079, startPoint y: 490, endPoint x: 1182, endPoint y: 440, distance: 114.1
click at [1081, 489] on textarea at bounding box center [1087, 485] width 392 height 82
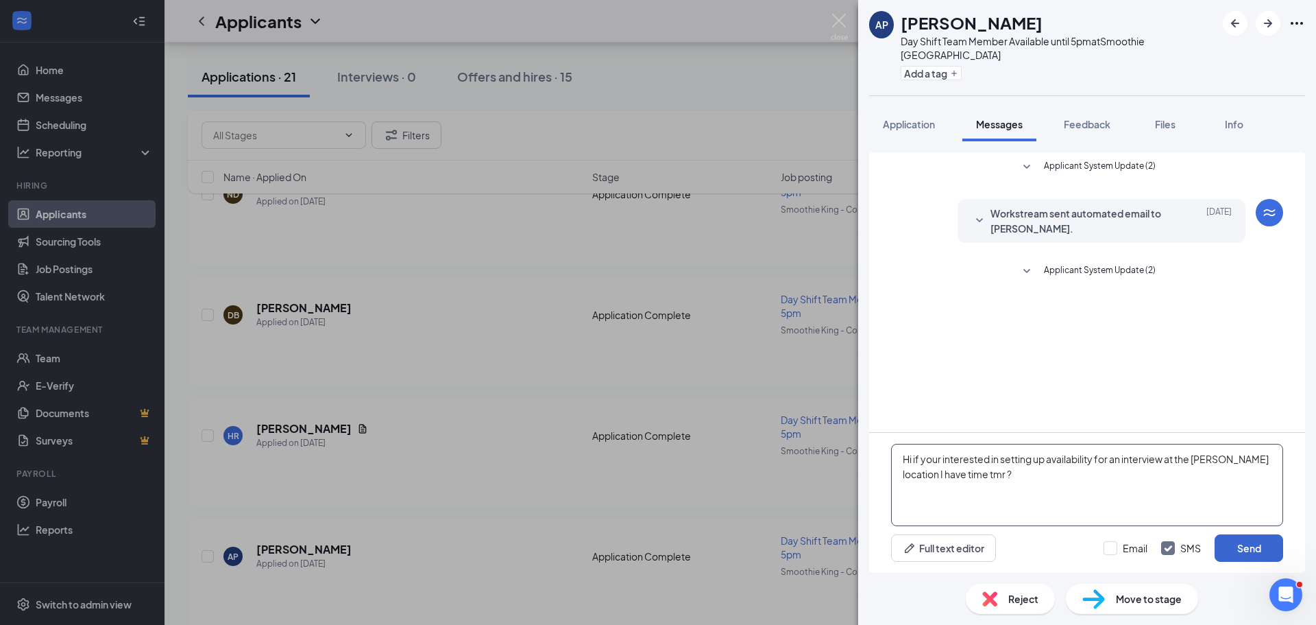
type textarea "Hi if your interested in setting up availability for an interview at the [PERSO…"
click at [1253, 553] on button "Send" at bounding box center [1249, 547] width 69 height 27
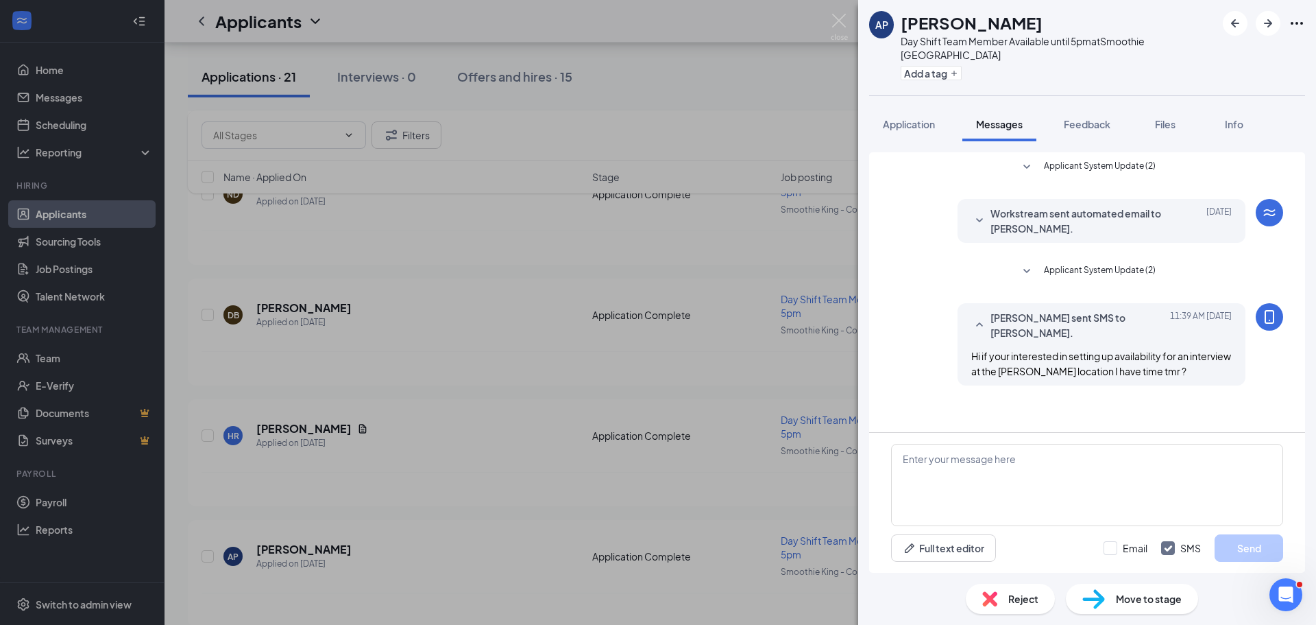
click at [529, 394] on div "AP [PERSON_NAME] Day Shift Team Member Available until 5pm at [GEOGRAPHIC_DATA]…" at bounding box center [658, 312] width 1316 height 625
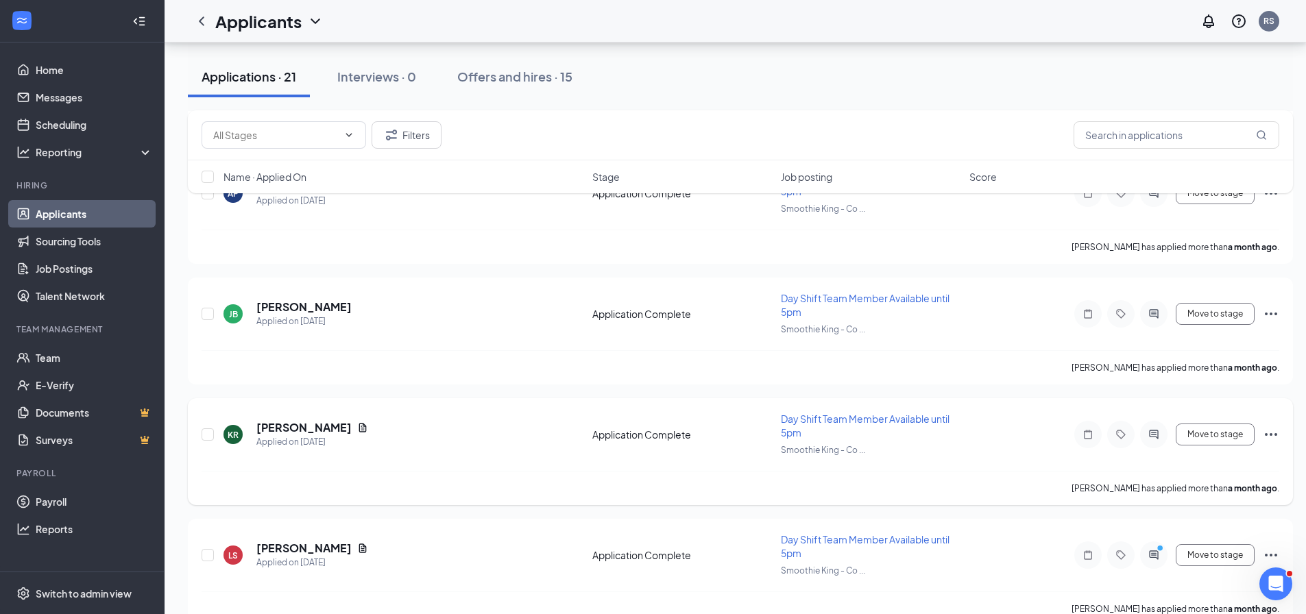
scroll to position [2126, 0]
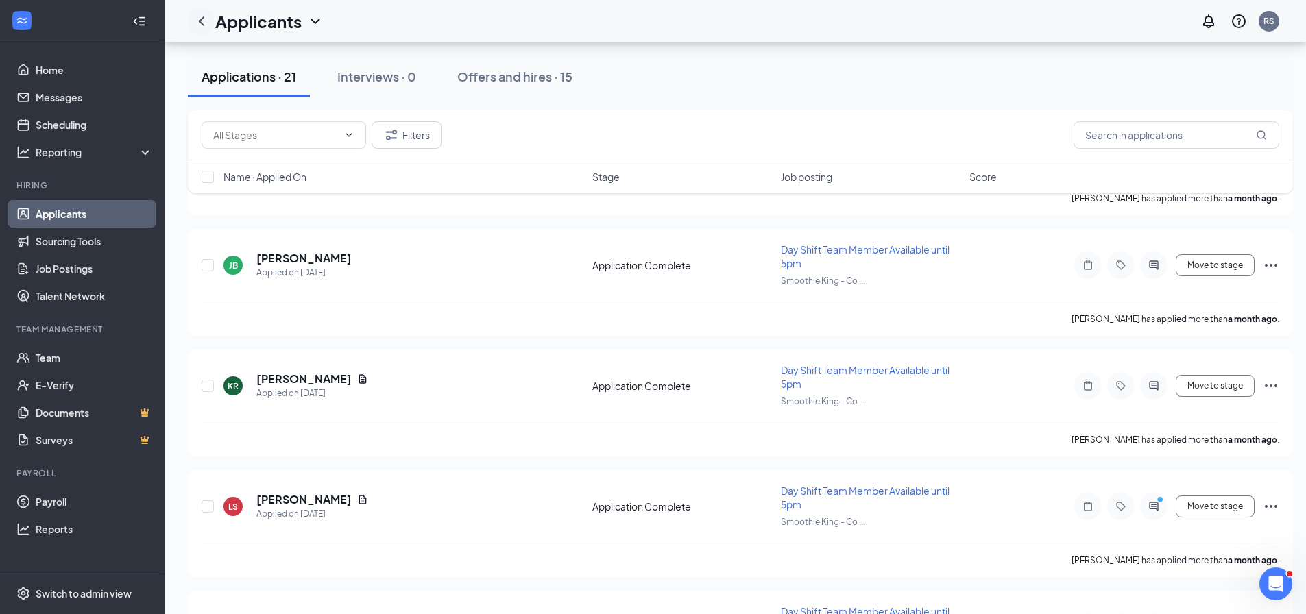
click at [206, 19] on icon "ChevronLeft" at bounding box center [201, 21] width 16 height 16
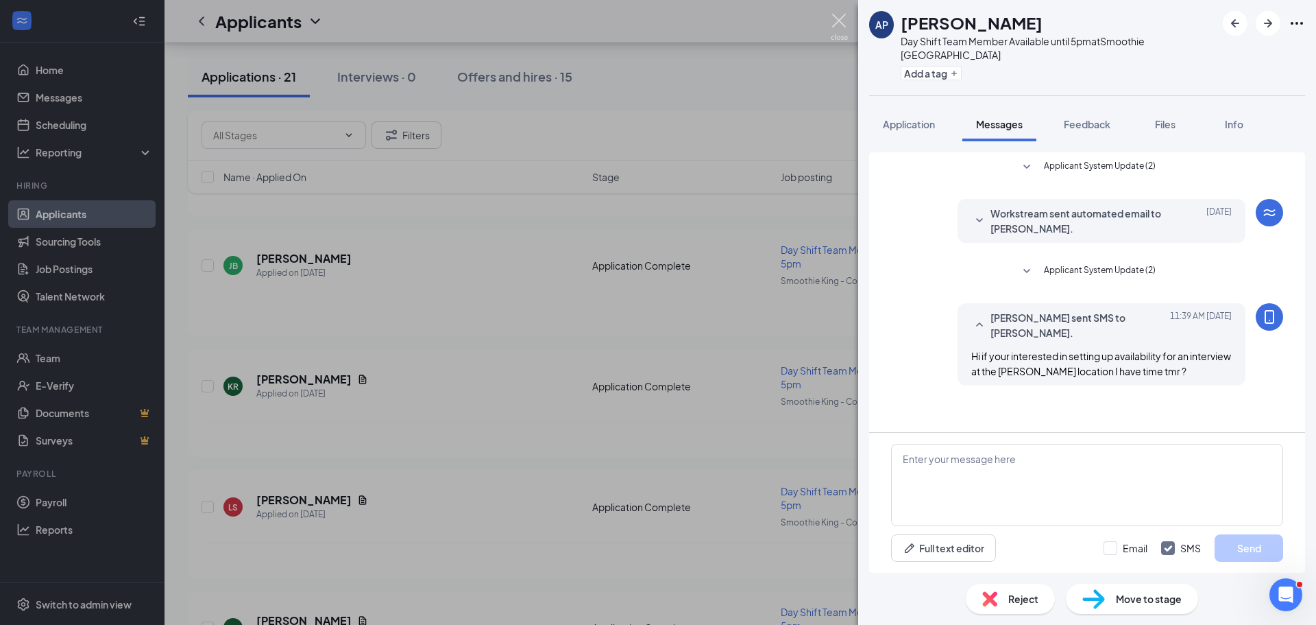
click at [845, 24] on img at bounding box center [839, 27] width 17 height 27
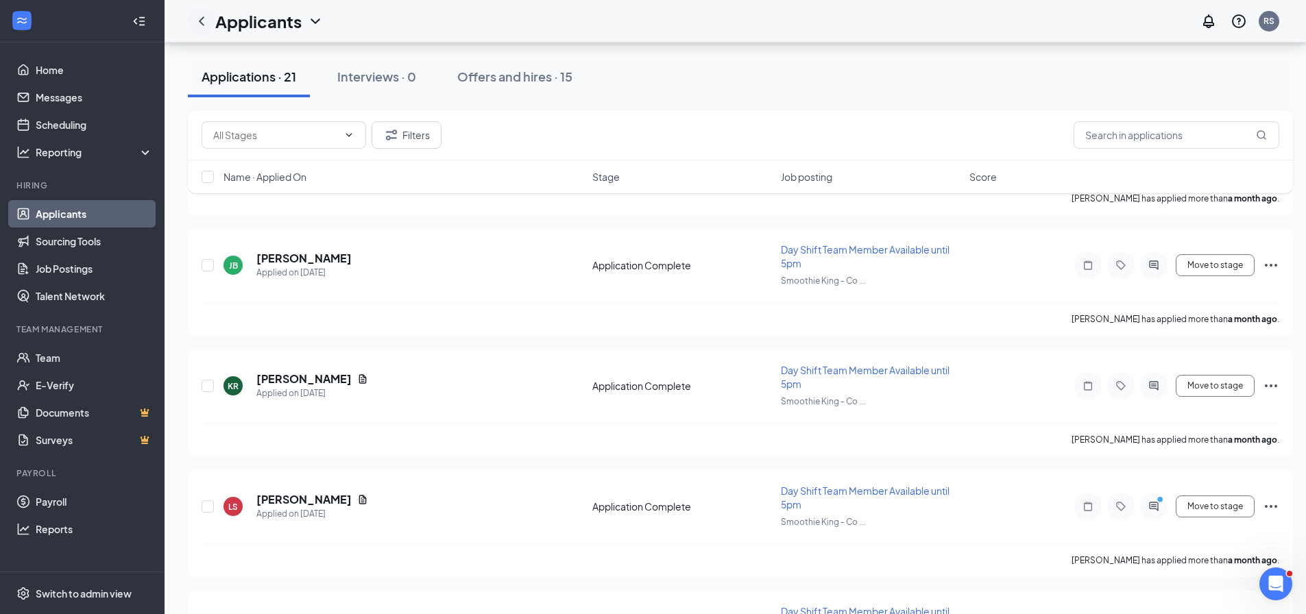
click at [204, 23] on icon "ChevronLeft" at bounding box center [201, 21] width 16 height 16
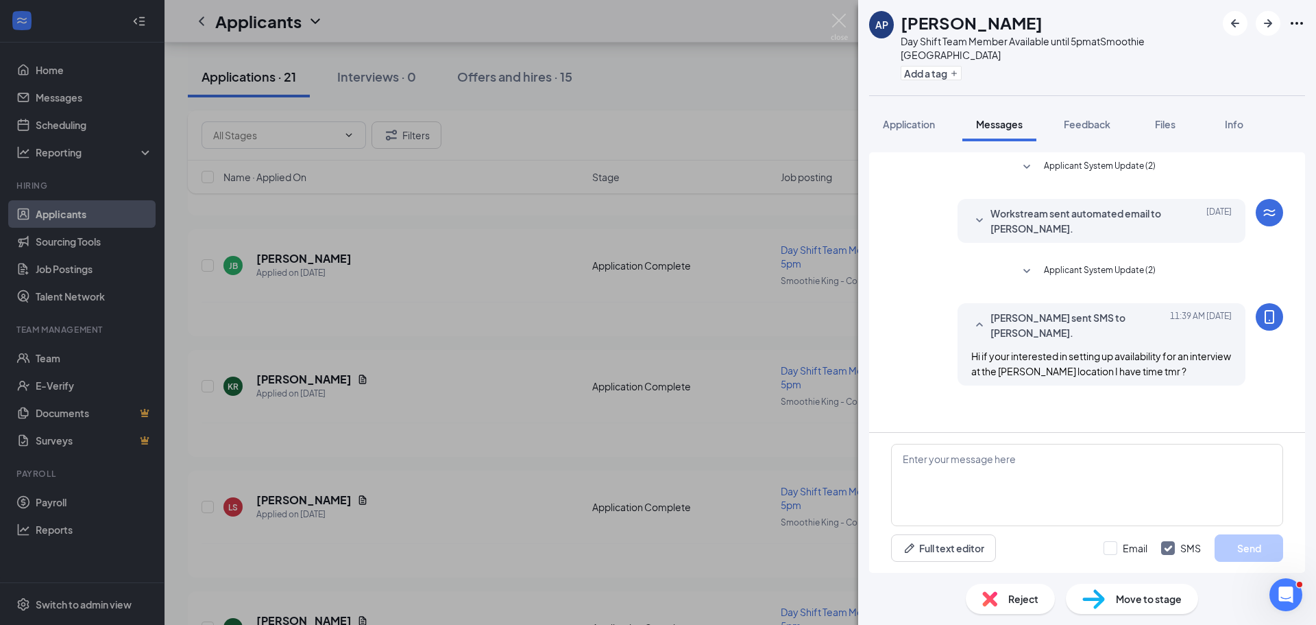
click at [184, 54] on div "AP [PERSON_NAME] Day Shift Team Member Available until 5pm at [GEOGRAPHIC_DATA]…" at bounding box center [658, 312] width 1316 height 625
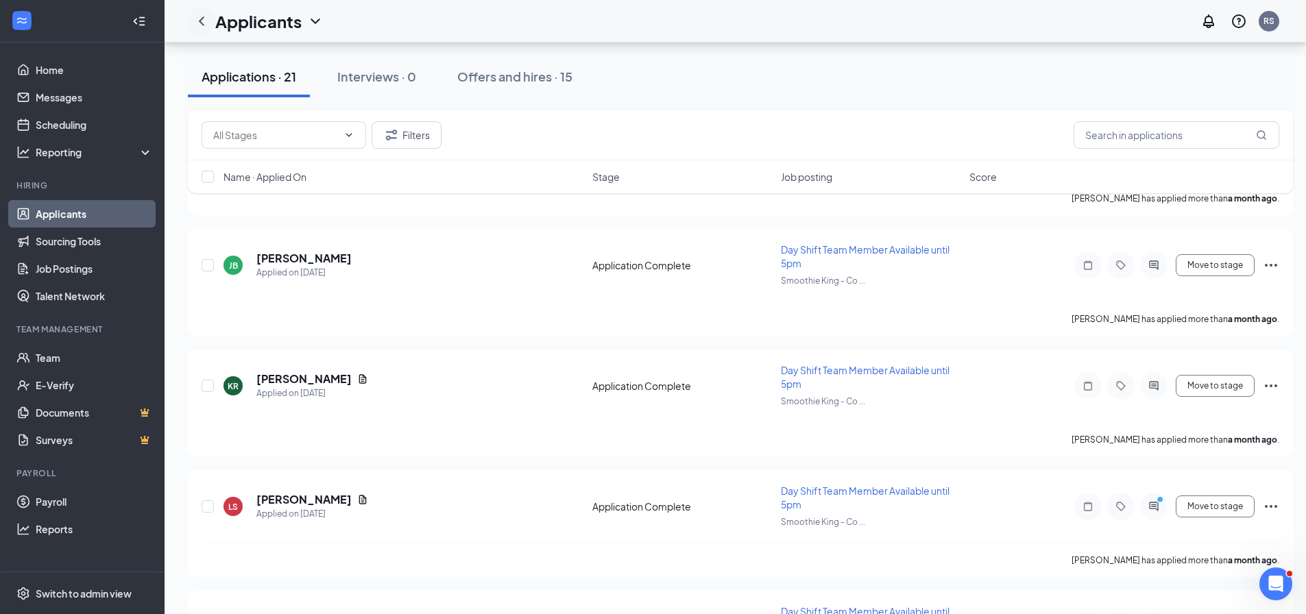
click at [200, 19] on icon "ChevronLeft" at bounding box center [201, 21] width 16 height 16
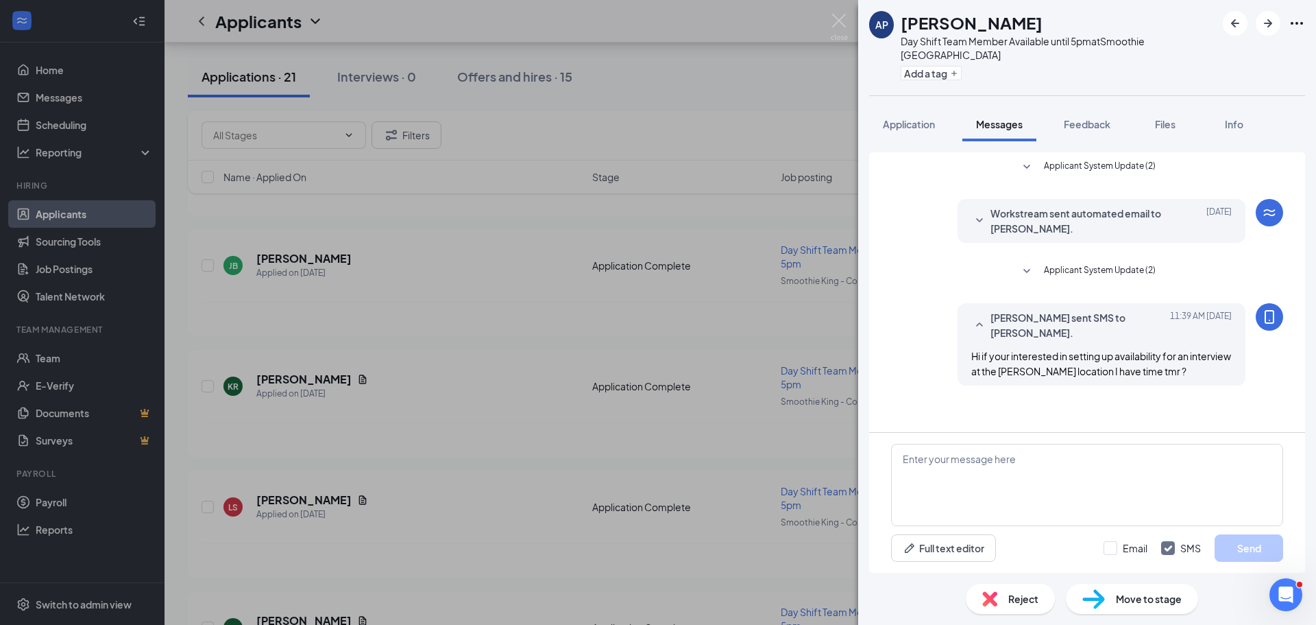
click at [326, 123] on div "AP [PERSON_NAME] Day Shift Team Member Available until 5pm at [GEOGRAPHIC_DATA]…" at bounding box center [658, 312] width 1316 height 625
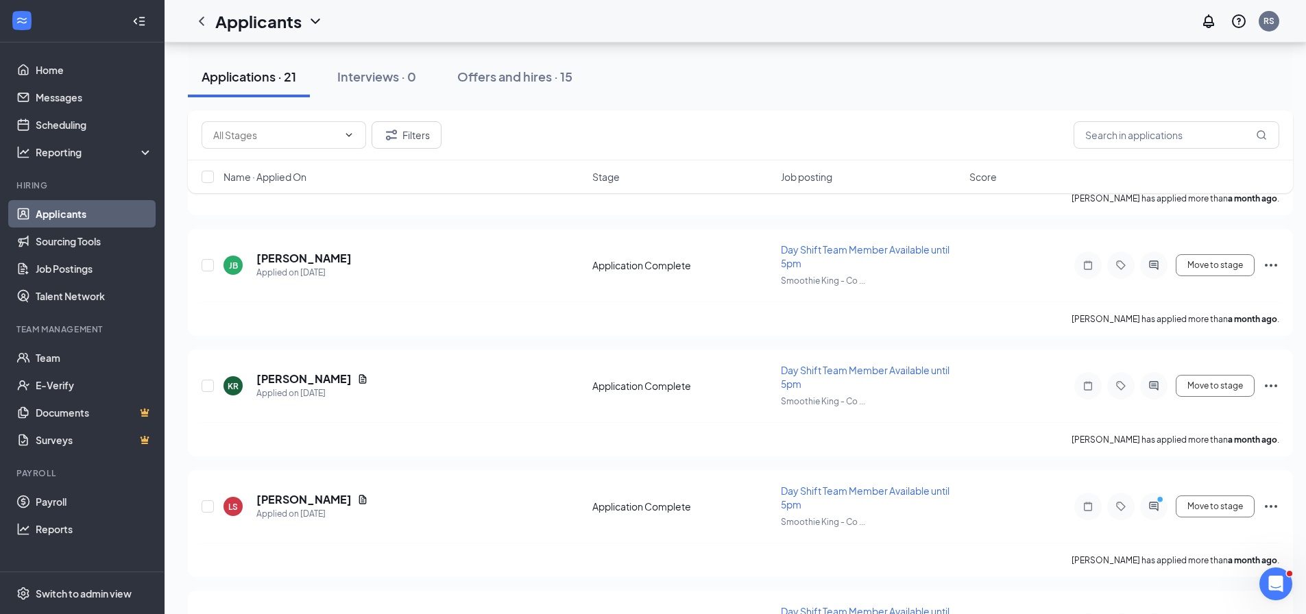
click at [65, 217] on link "Applicants" at bounding box center [94, 213] width 117 height 27
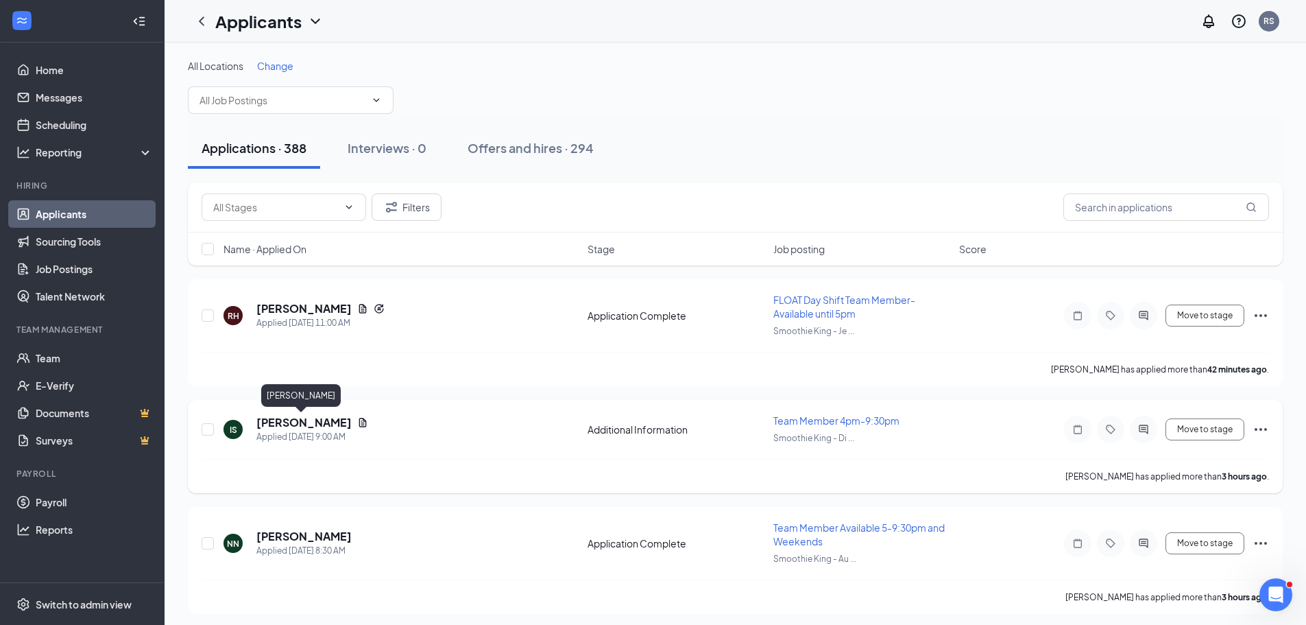
click at [285, 427] on h5 "[PERSON_NAME]" at bounding box center [303, 422] width 95 height 15
